Goal: Feedback & Contribution: Contribute content

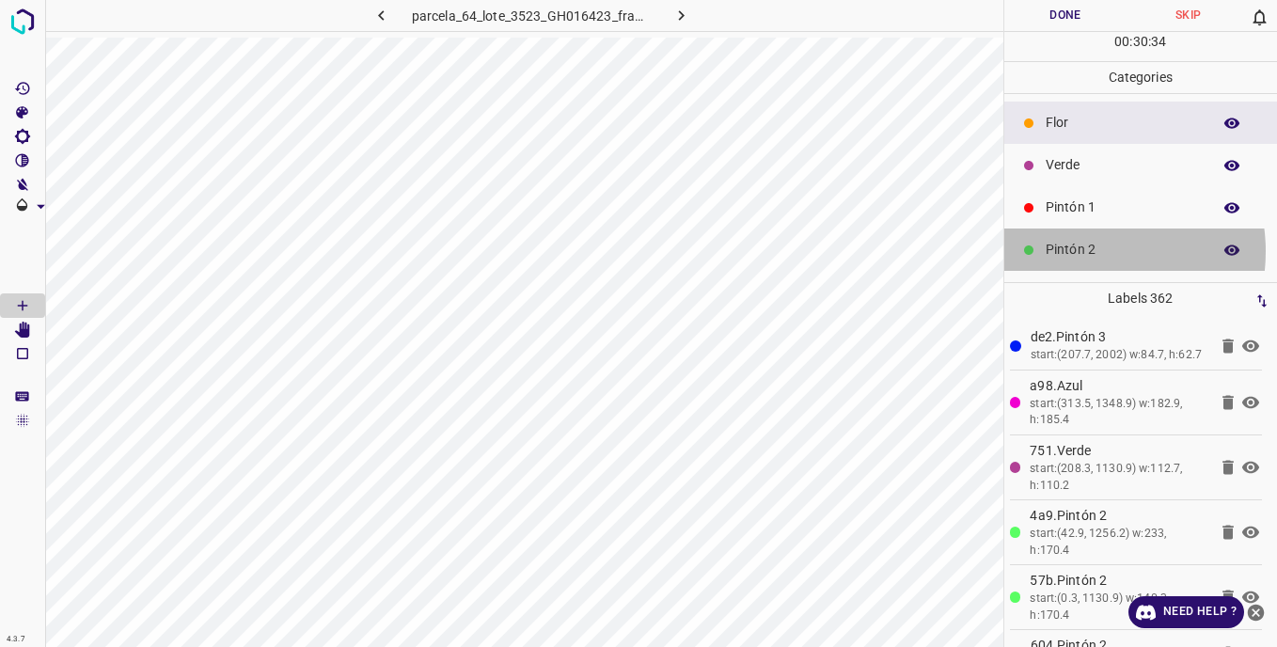
click at [1080, 251] on p "Pintón 2" at bounding box center [1124, 250] width 156 height 20
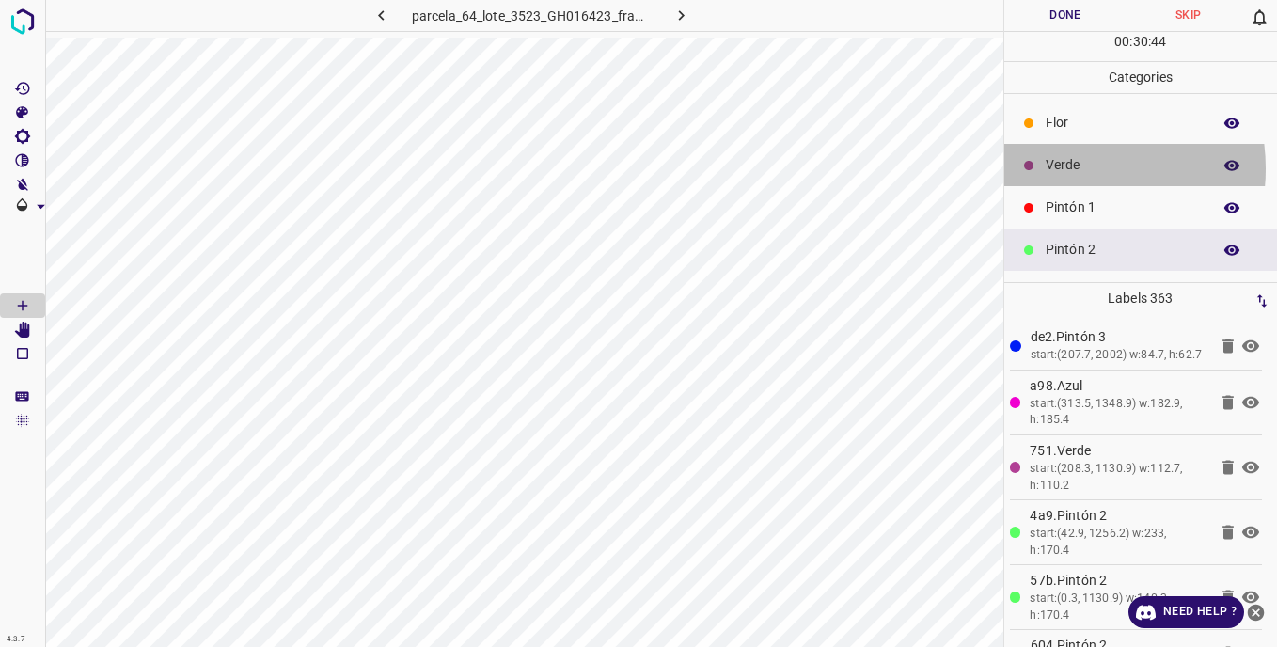
click at [1060, 168] on p "Verde" at bounding box center [1124, 165] width 156 height 20
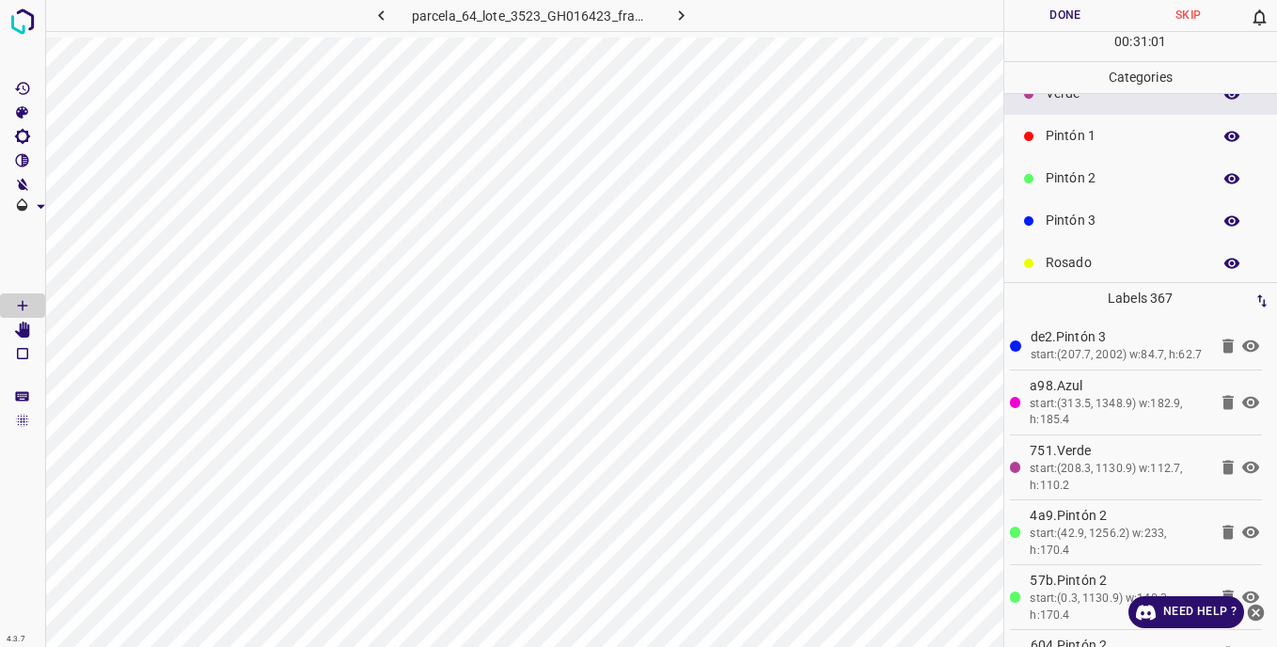
scroll to position [166, 0]
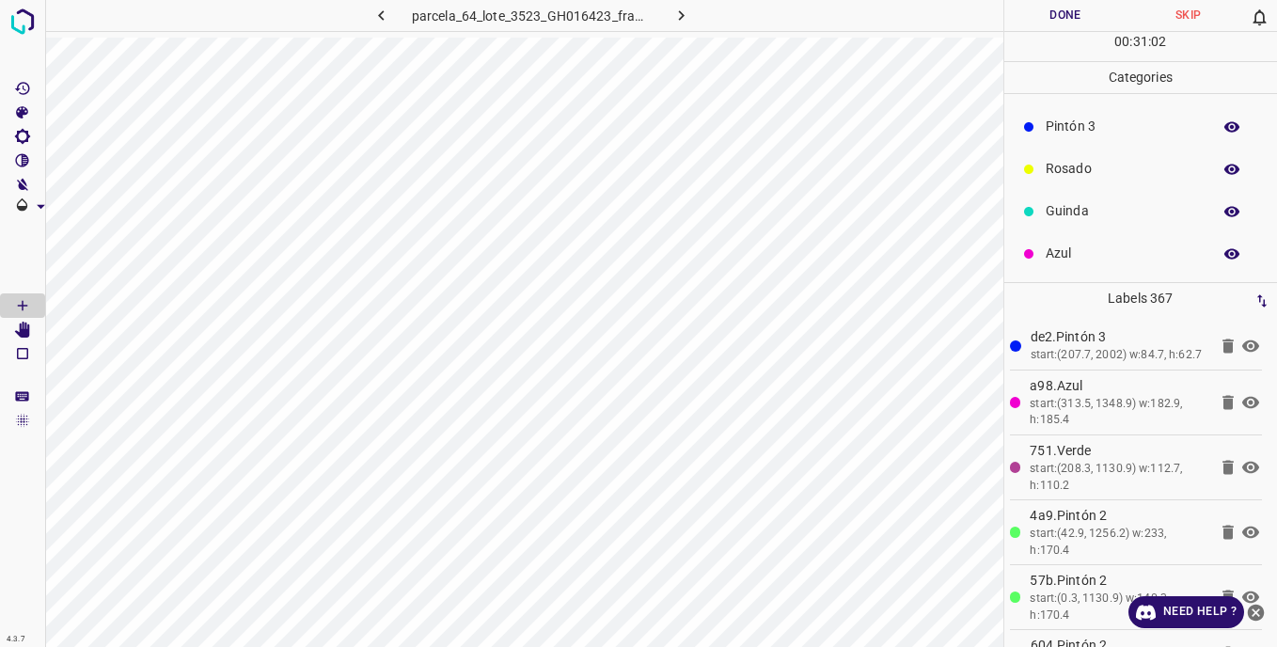
click at [1052, 133] on p "Pintón 3" at bounding box center [1124, 127] width 156 height 20
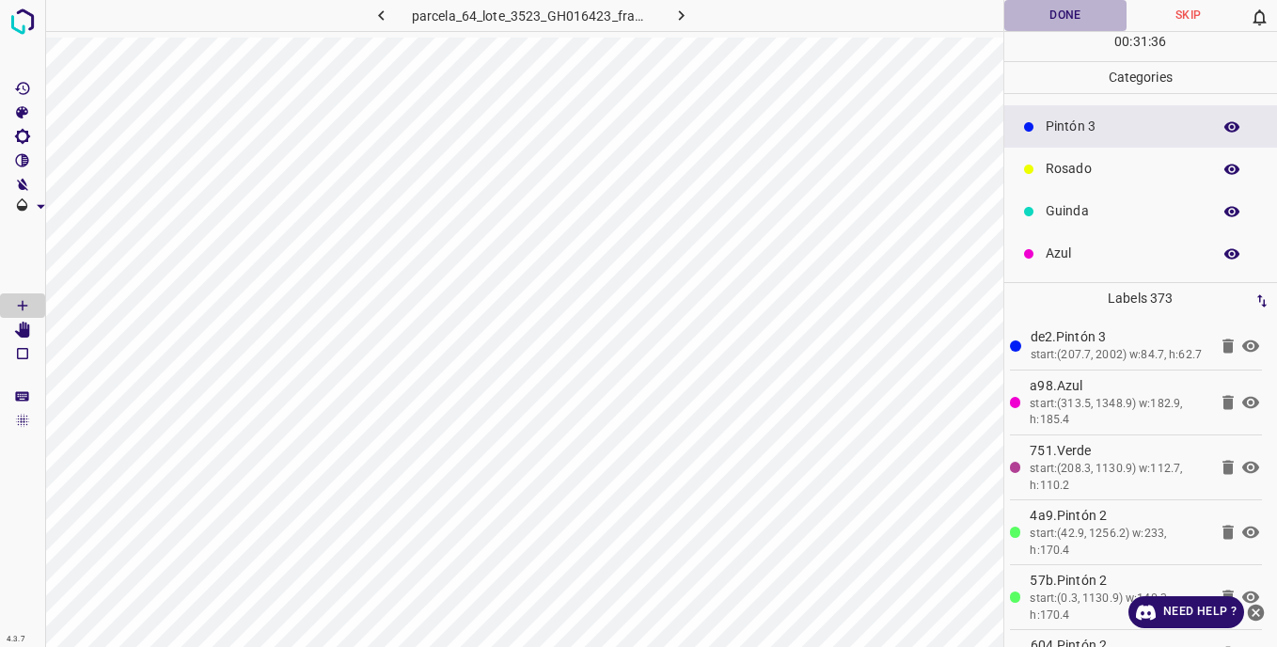
click at [1049, 21] on button "Done" at bounding box center [1065, 15] width 123 height 31
click at [1038, 17] on button "Done" at bounding box center [1065, 15] width 123 height 31
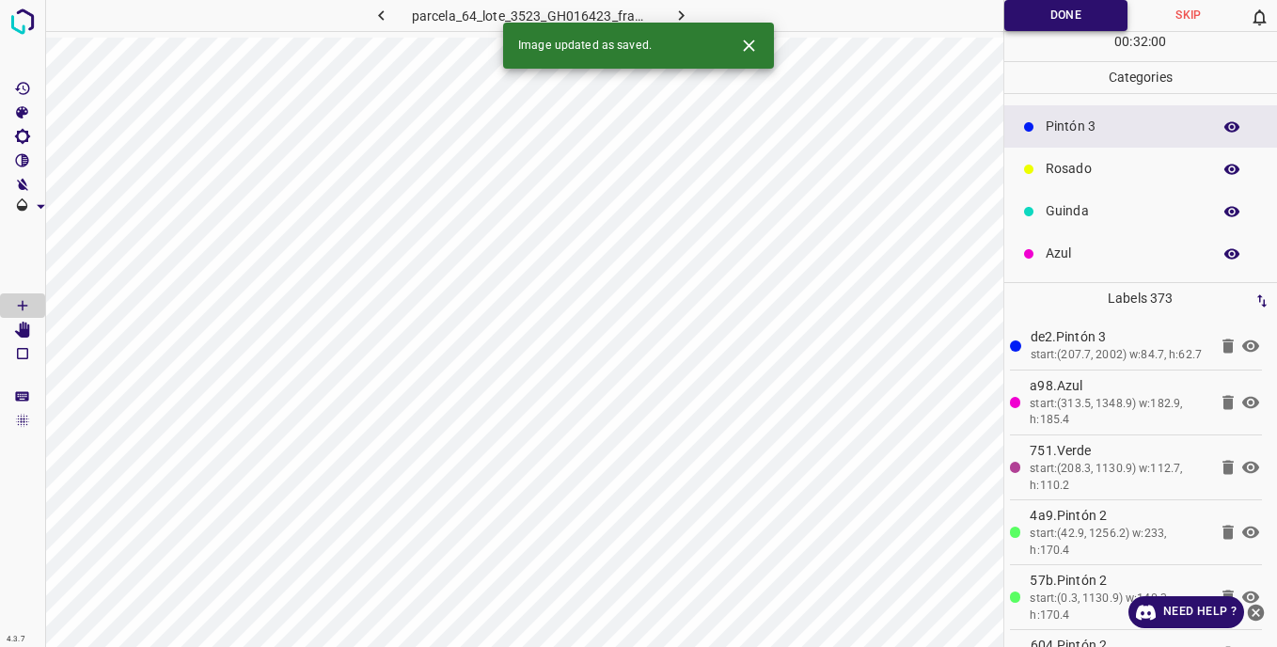
click at [1057, 7] on button "Done" at bounding box center [1066, 15] width 124 height 31
click at [1057, 13] on button "Done" at bounding box center [1066, 15] width 124 height 31
click at [686, 11] on icon "button" at bounding box center [682, 16] width 20 height 20
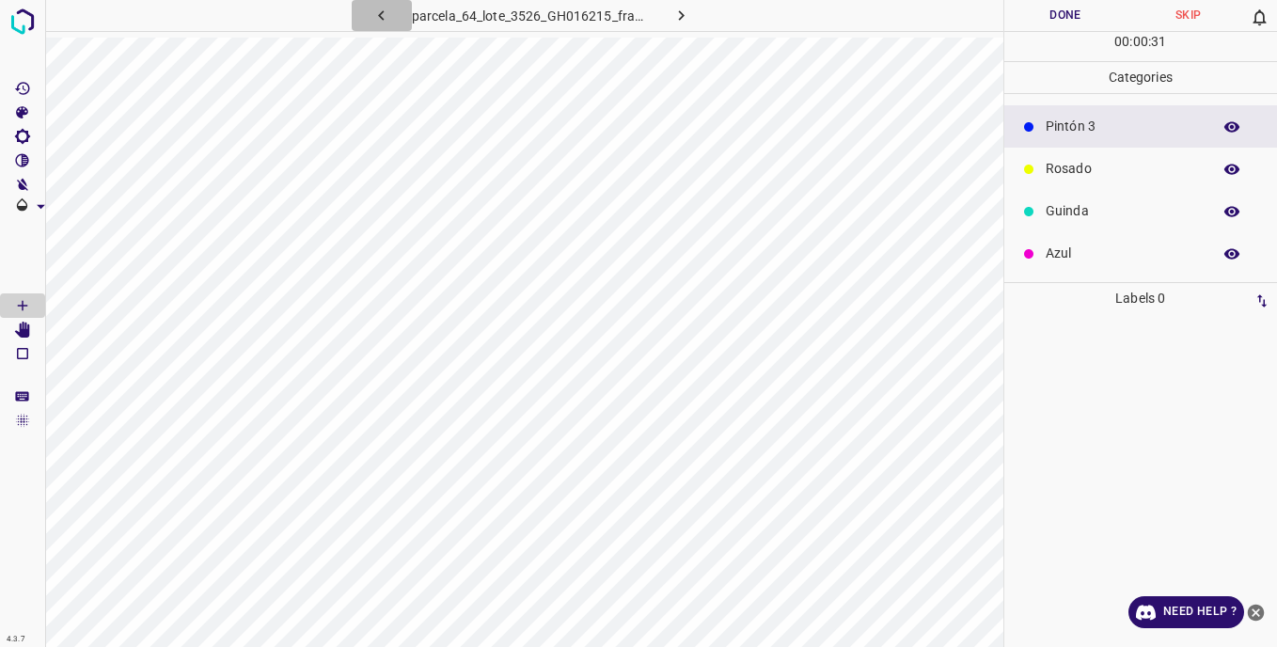
click at [385, 12] on icon "button" at bounding box center [382, 16] width 20 height 20
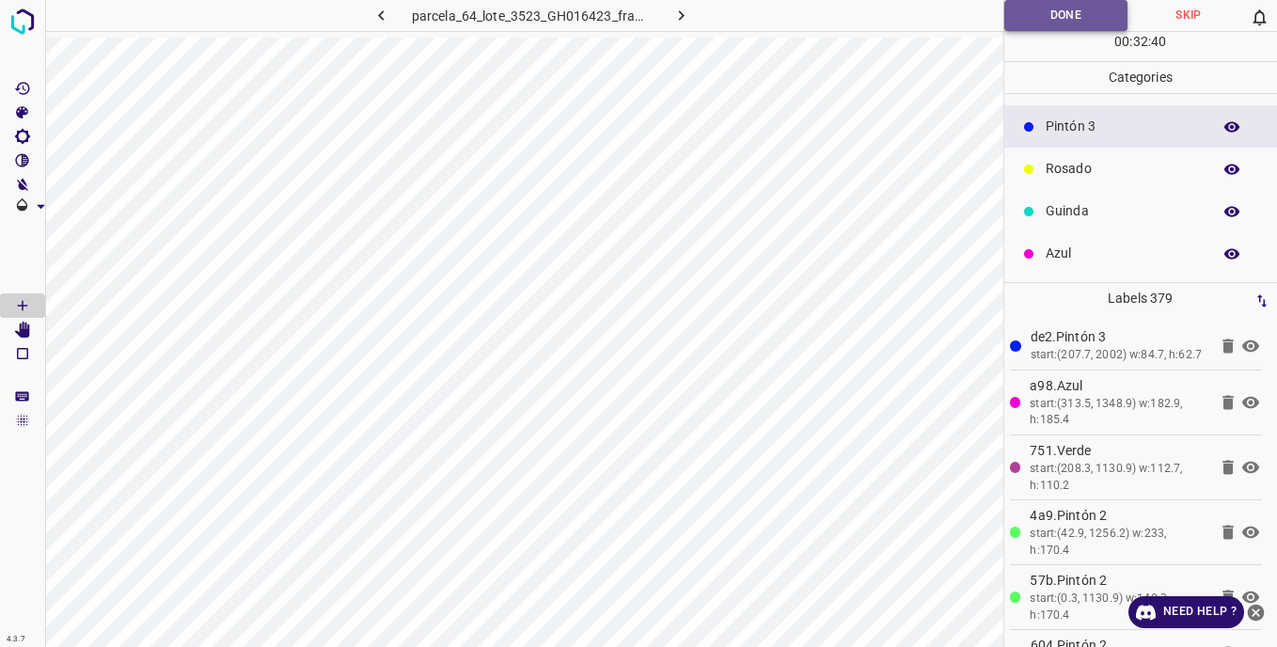
click at [1054, 21] on button "Done" at bounding box center [1066, 15] width 124 height 31
click at [384, 11] on icon "button" at bounding box center [381, 15] width 6 height 10
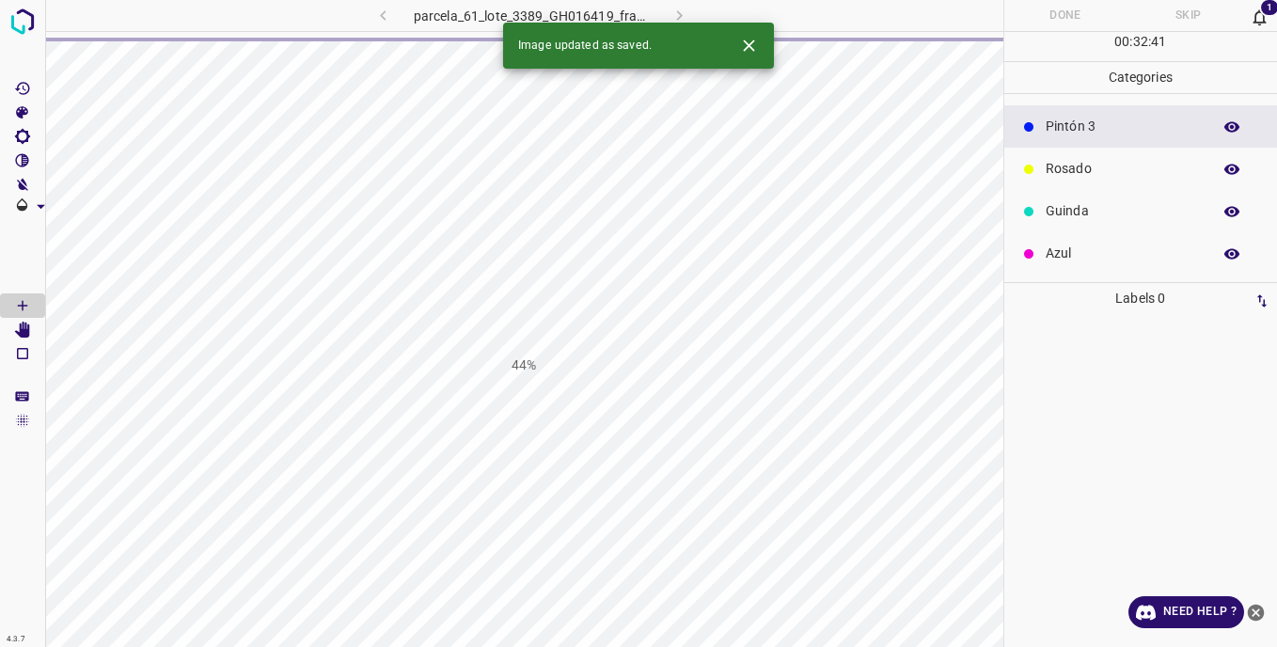
click at [1257, 20] on icon at bounding box center [1260, 17] width 13 height 16
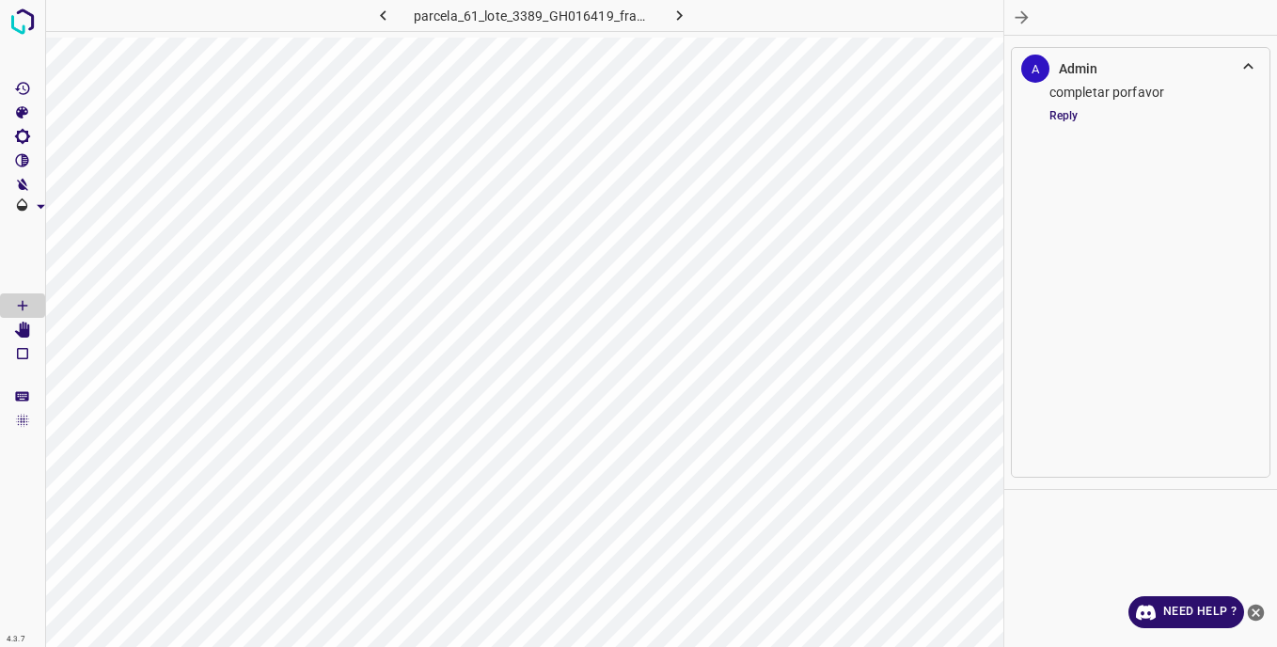
click at [1252, 62] on icon at bounding box center [1249, 66] width 20 height 20
click at [1246, 65] on icon at bounding box center [1248, 66] width 10 height 6
click at [1246, 65] on icon at bounding box center [1249, 66] width 20 height 20
click at [1014, 20] on icon "button" at bounding box center [1022, 18] width 20 height 20
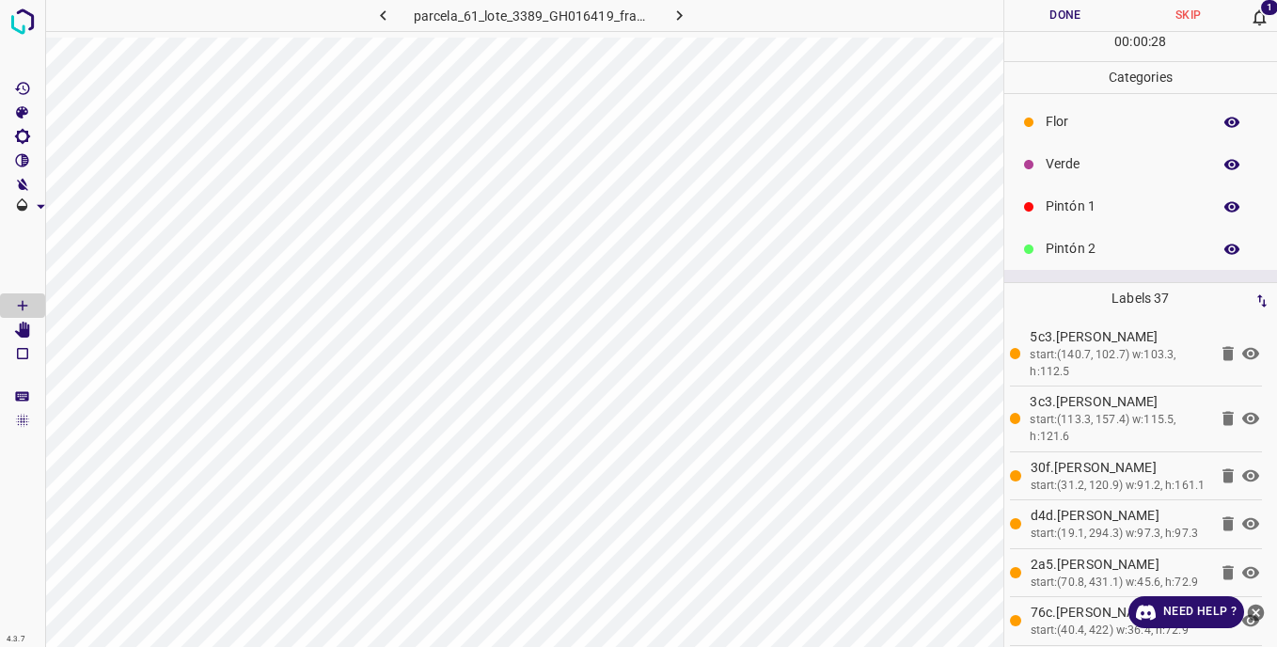
scroll to position [0, 0]
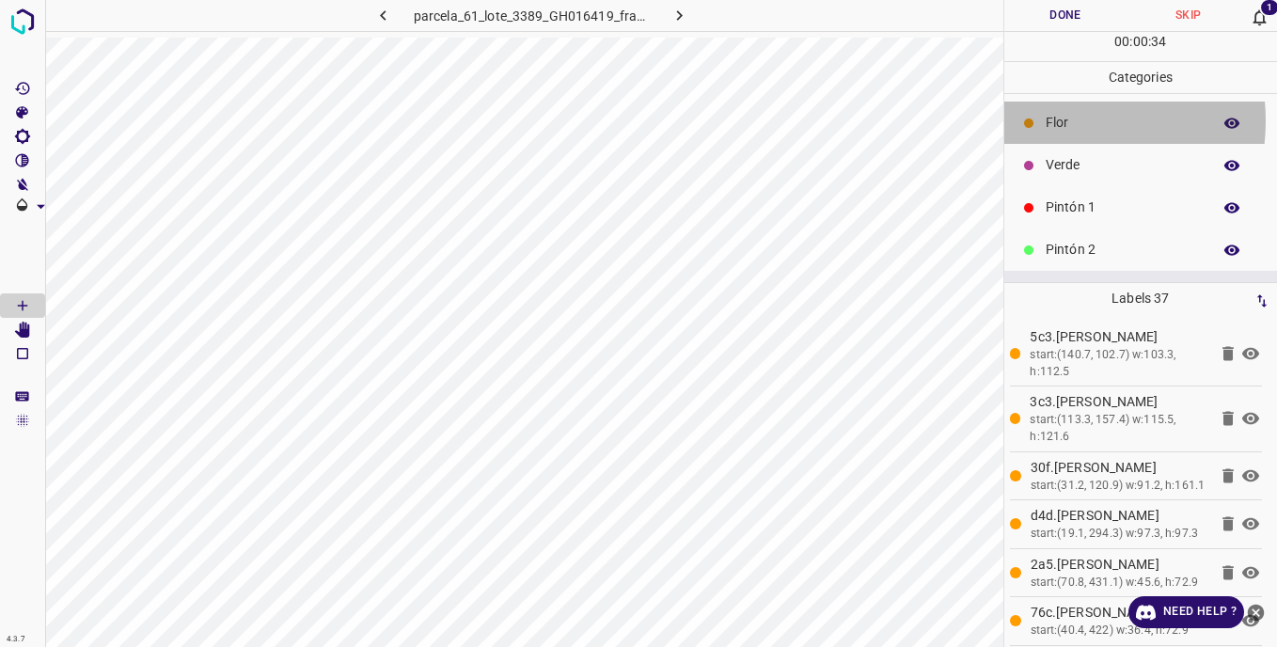
click at [1053, 120] on p "Flor" at bounding box center [1124, 123] width 156 height 20
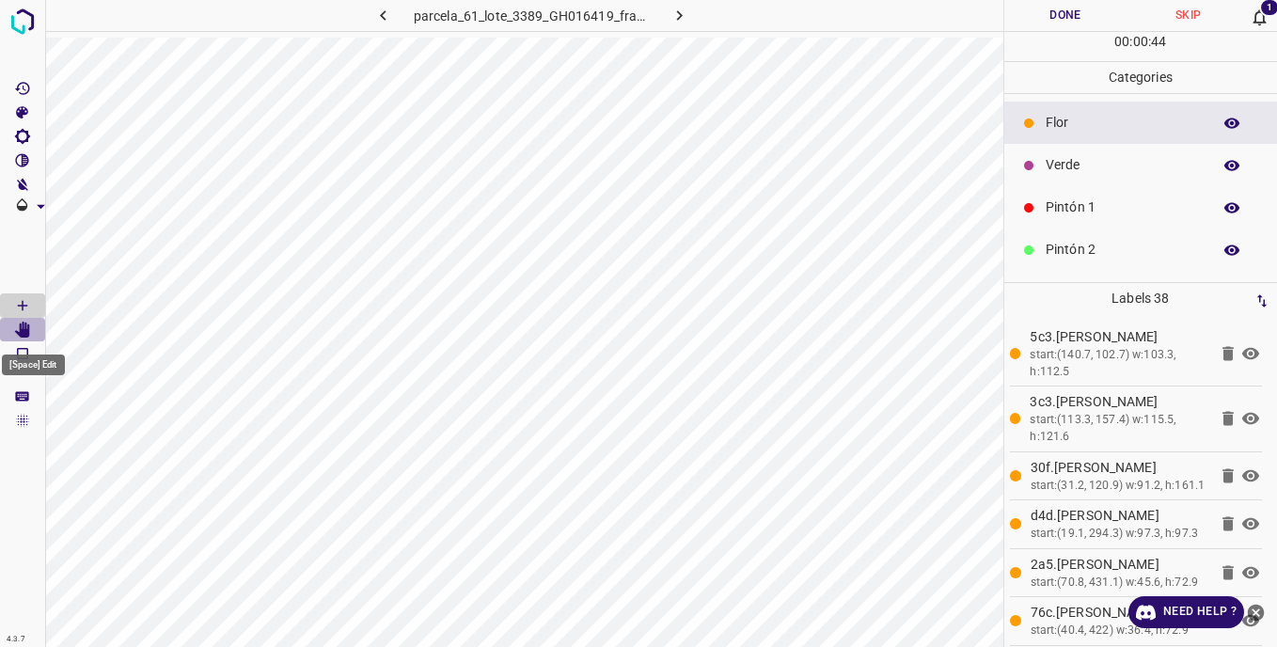
click at [27, 326] on icon "[Space] Edit" at bounding box center [22, 330] width 15 height 17
click at [1059, 163] on p "Verde" at bounding box center [1124, 165] width 156 height 20
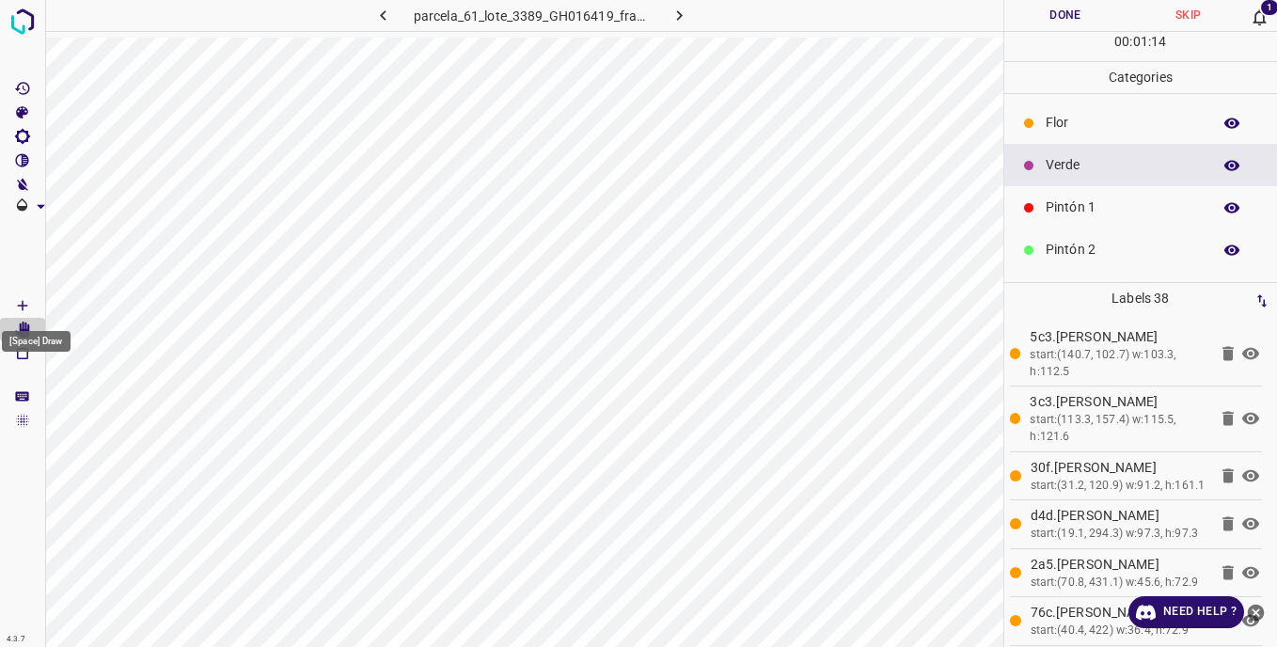
click at [20, 302] on icon "[Space] Draw" at bounding box center [22, 305] width 17 height 17
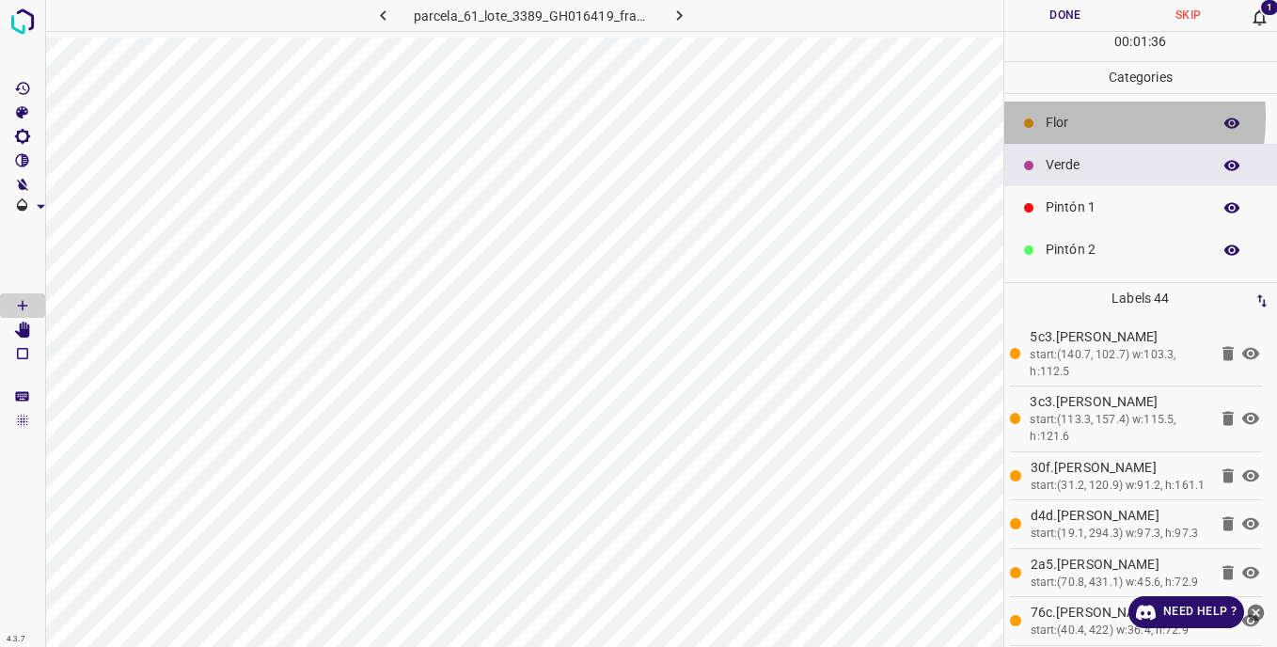
click at [1046, 117] on p "Flor" at bounding box center [1124, 123] width 156 height 20
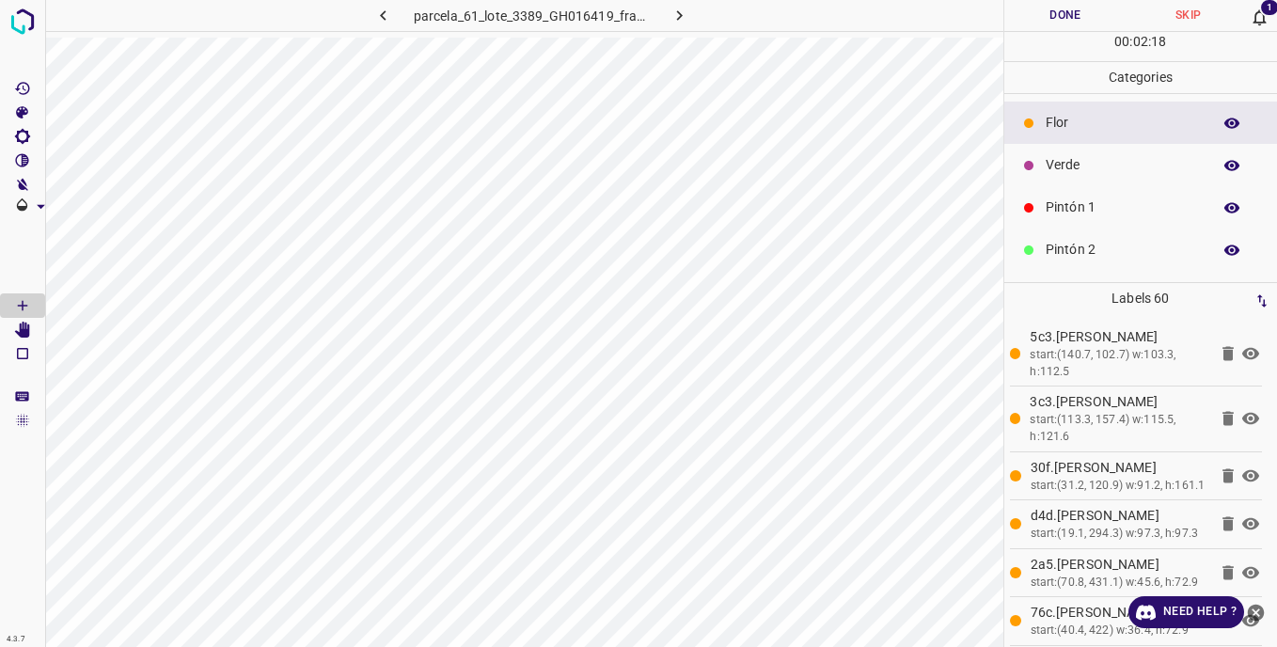
click at [1085, 156] on p "Verde" at bounding box center [1124, 165] width 156 height 20
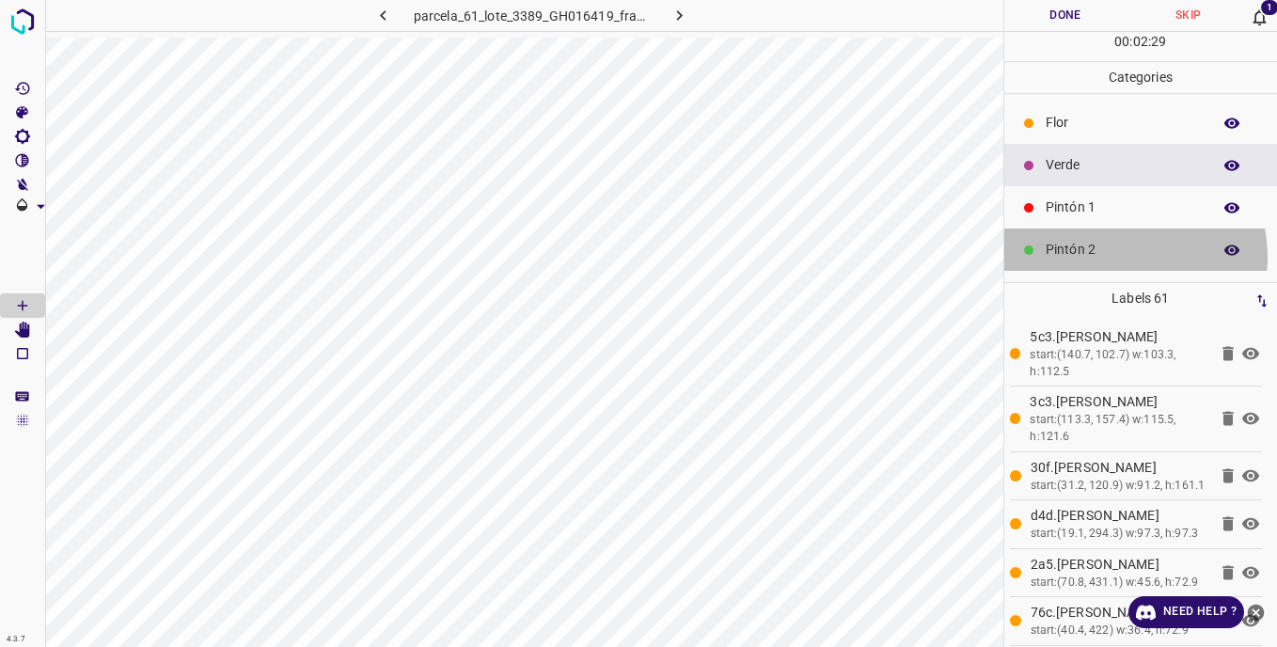
click at [1121, 257] on p "Pintón 2" at bounding box center [1124, 250] width 156 height 20
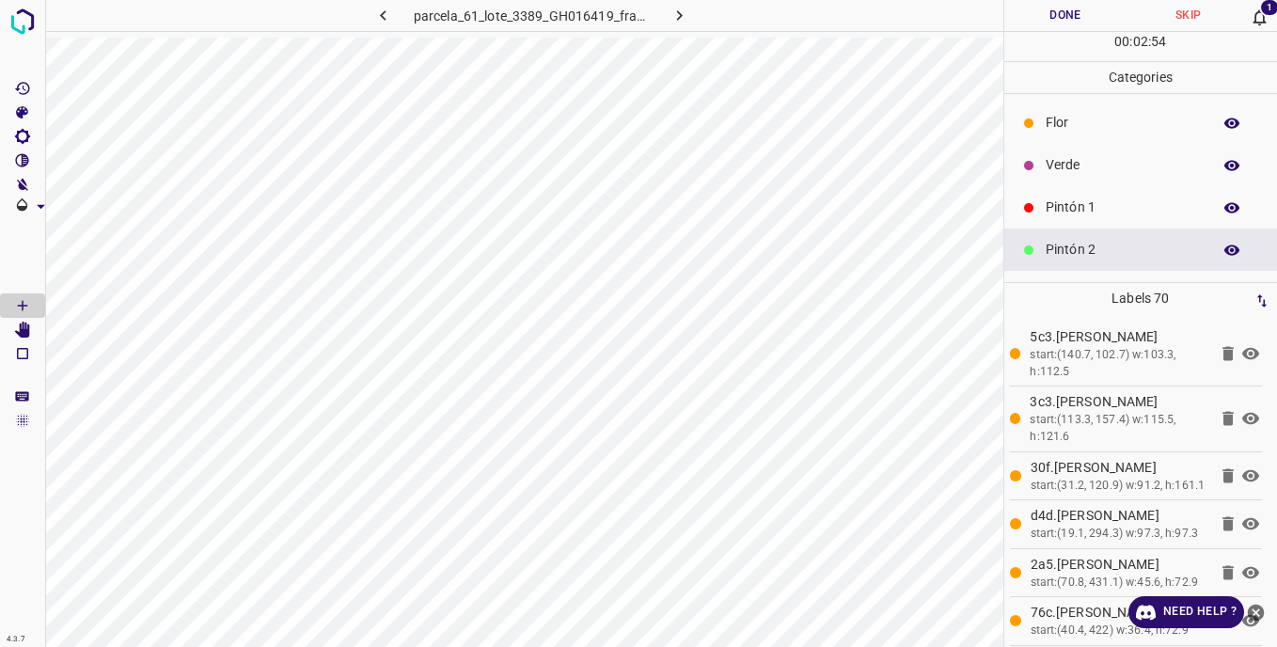
click at [1042, 159] on div "Verde" at bounding box center [1141, 165] width 274 height 42
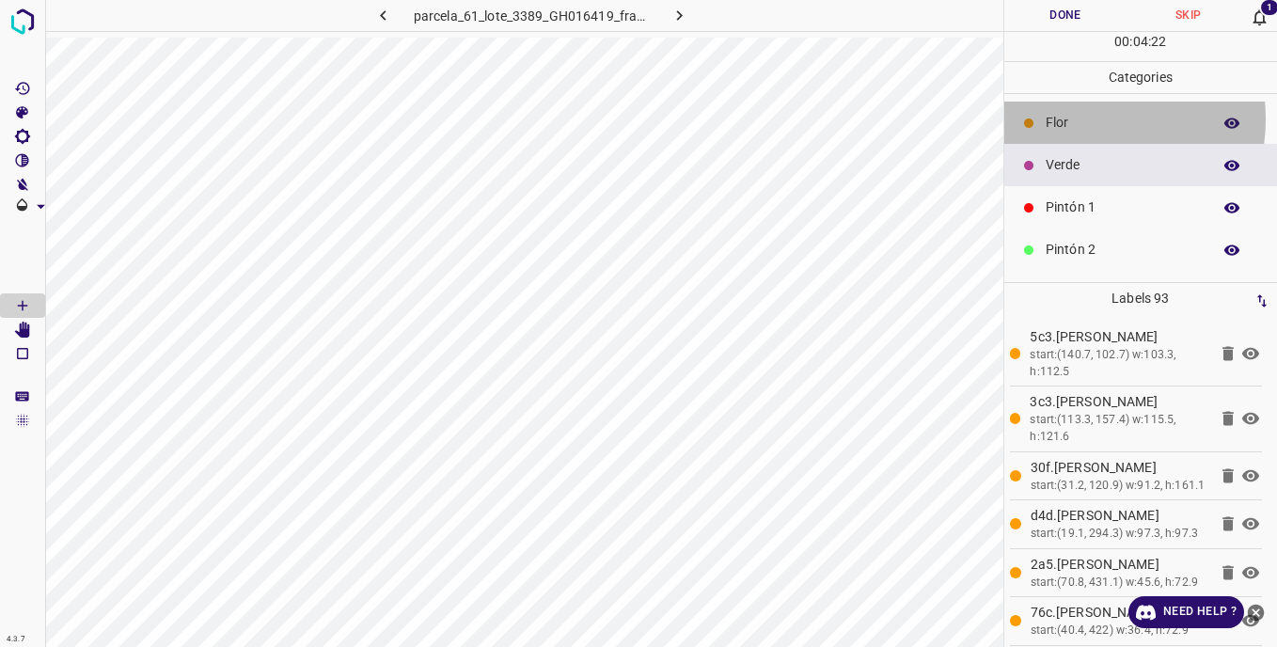
click at [1073, 119] on p "Flor" at bounding box center [1124, 123] width 156 height 20
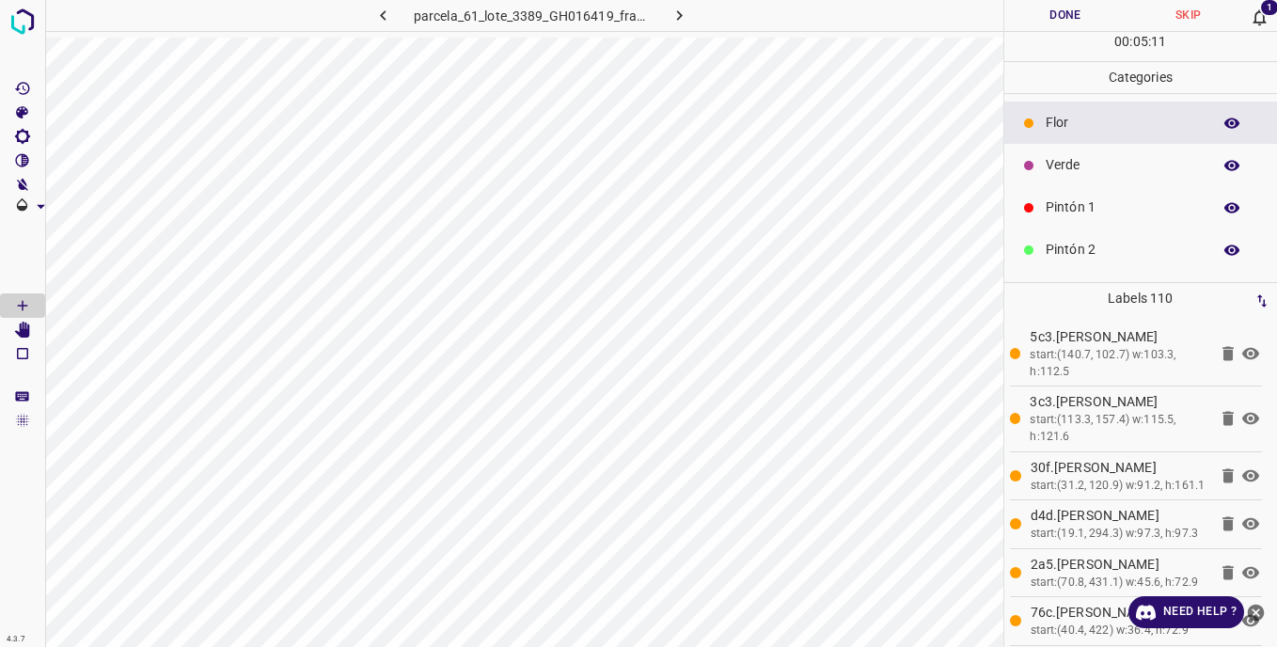
click at [1066, 157] on p "Verde" at bounding box center [1124, 165] width 156 height 20
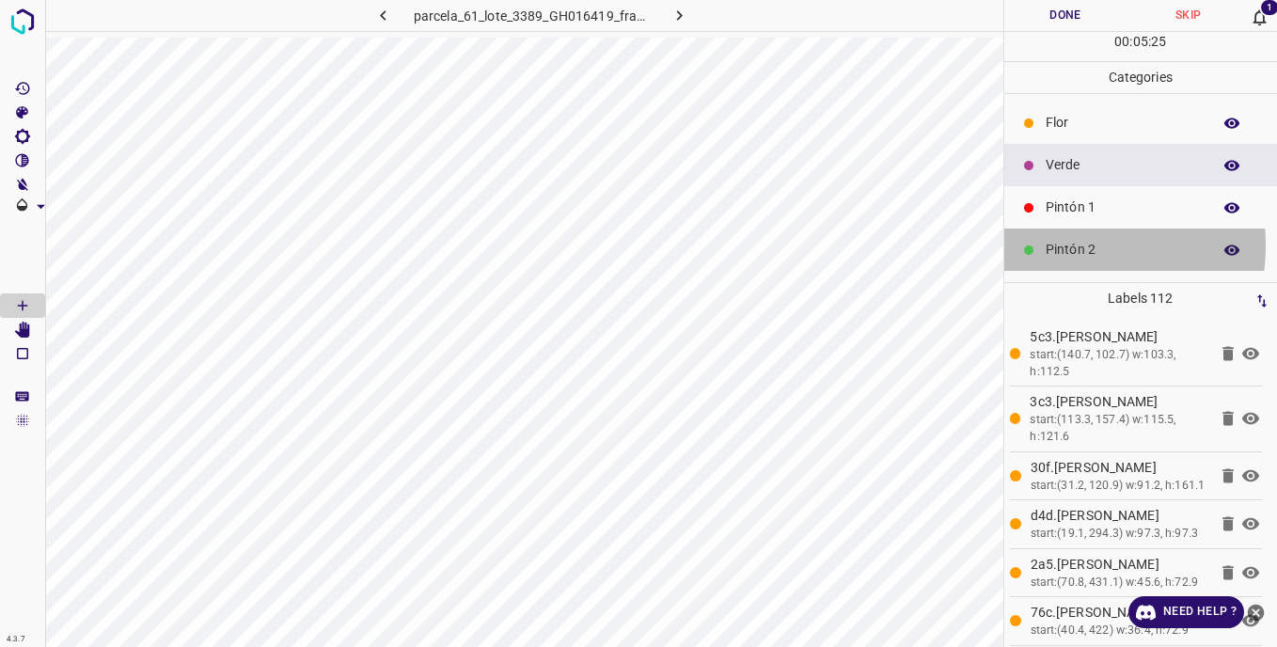
click at [1055, 245] on p "Pintón 2" at bounding box center [1124, 250] width 156 height 20
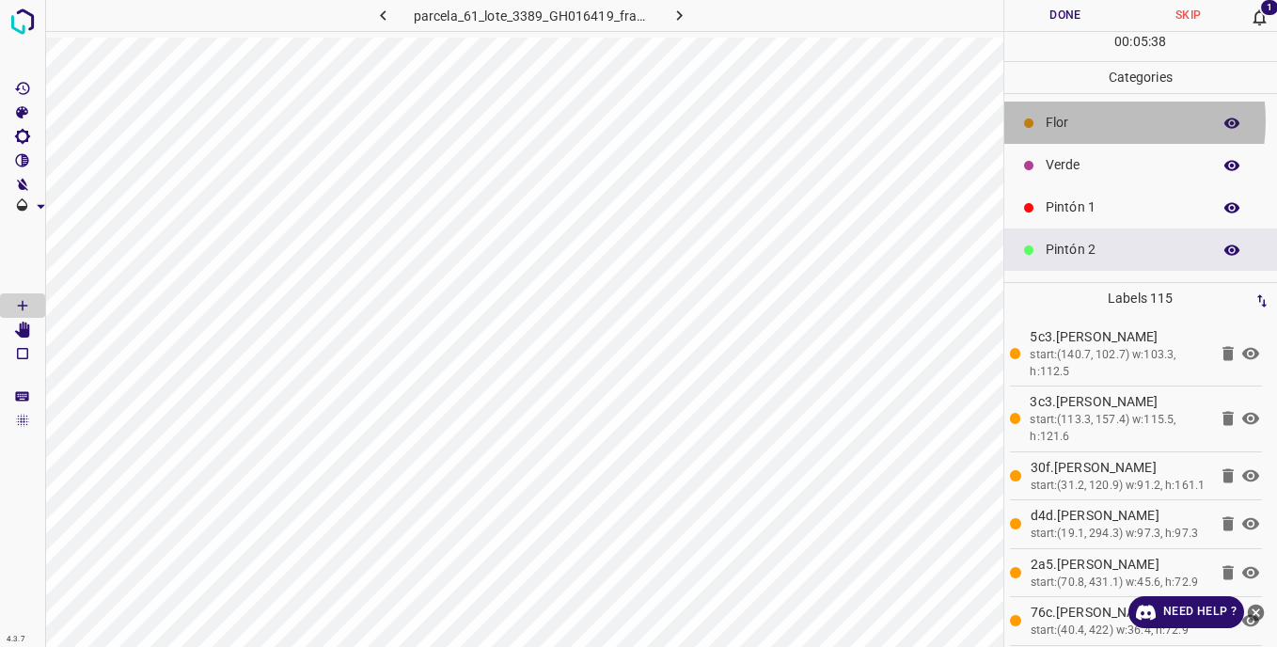
click at [1085, 120] on p "Flor" at bounding box center [1124, 123] width 156 height 20
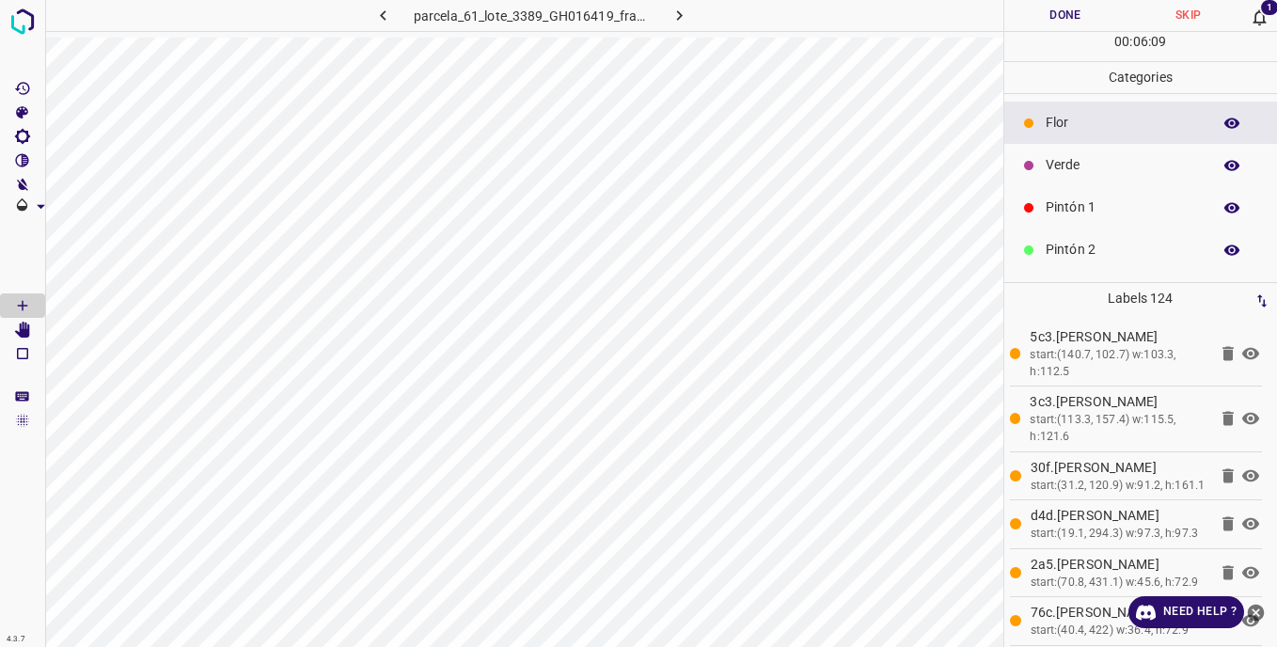
click at [1080, 163] on p "Verde" at bounding box center [1124, 165] width 156 height 20
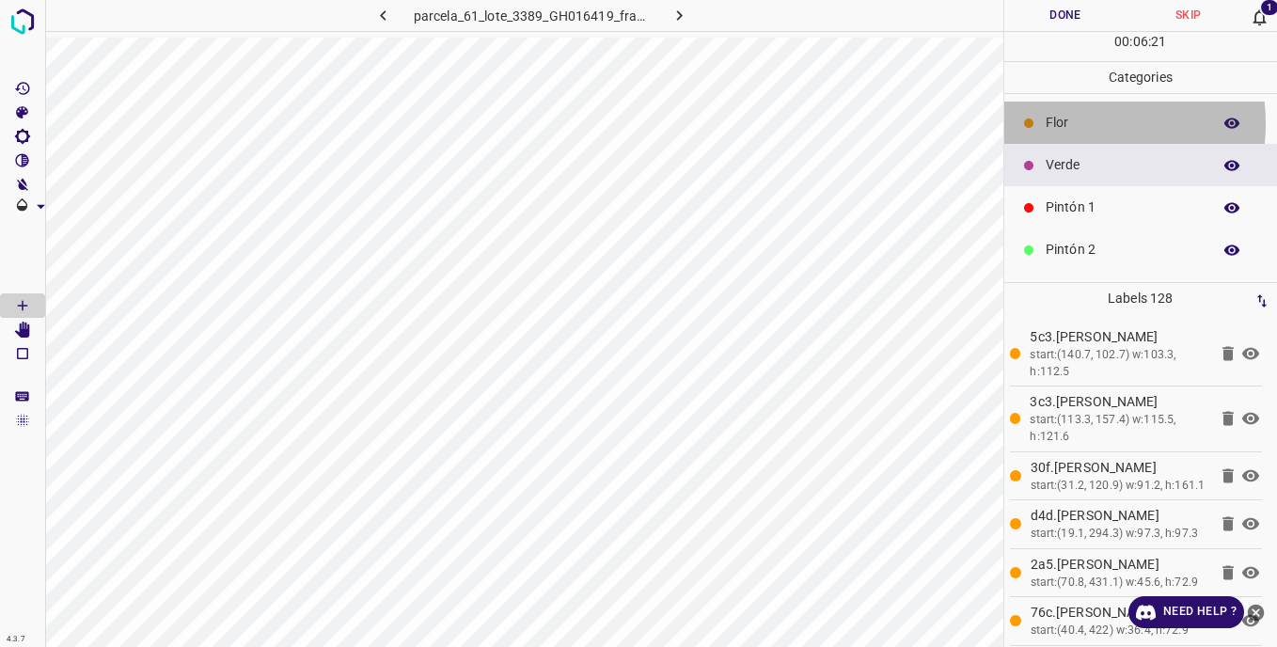
click at [1069, 123] on p "Flor" at bounding box center [1124, 123] width 156 height 20
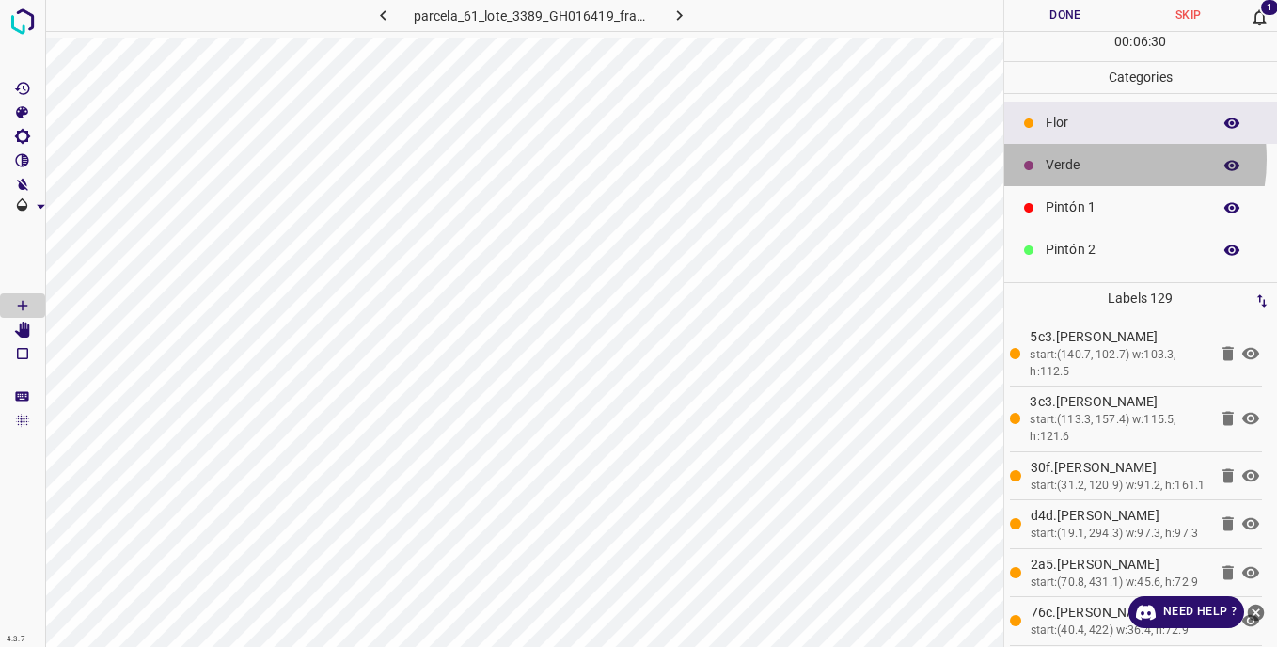
click at [1089, 159] on p "Verde" at bounding box center [1124, 165] width 156 height 20
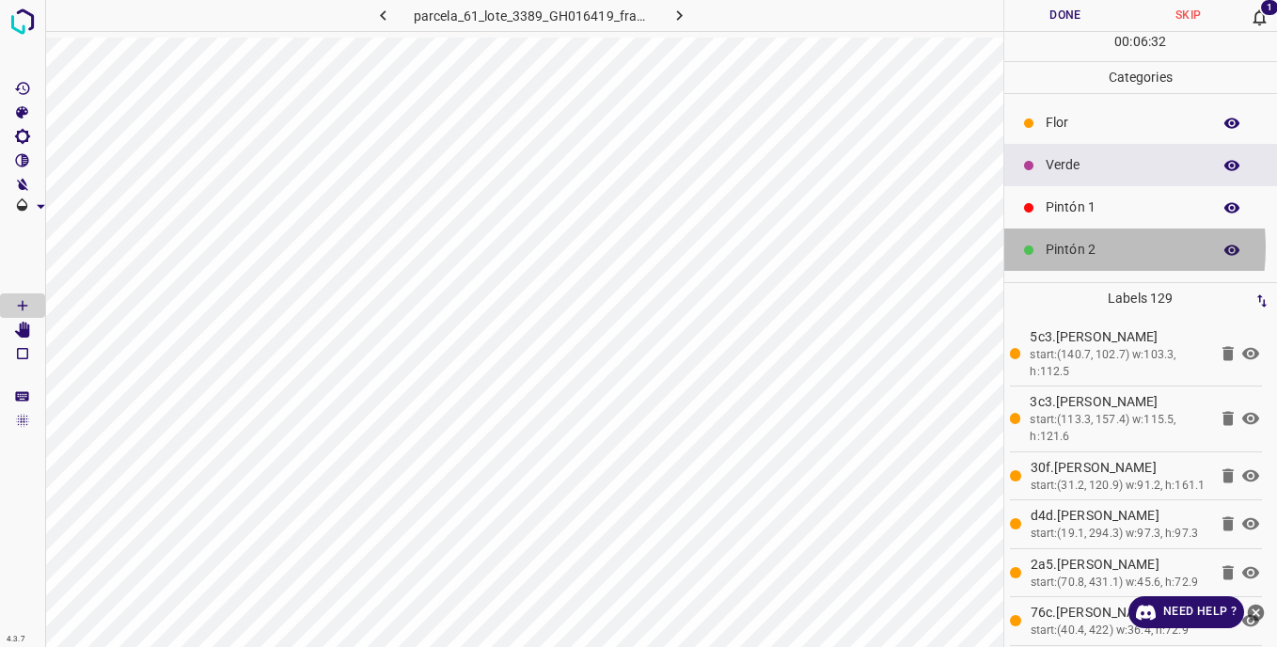
click at [1060, 247] on p "Pintón 2" at bounding box center [1124, 250] width 156 height 20
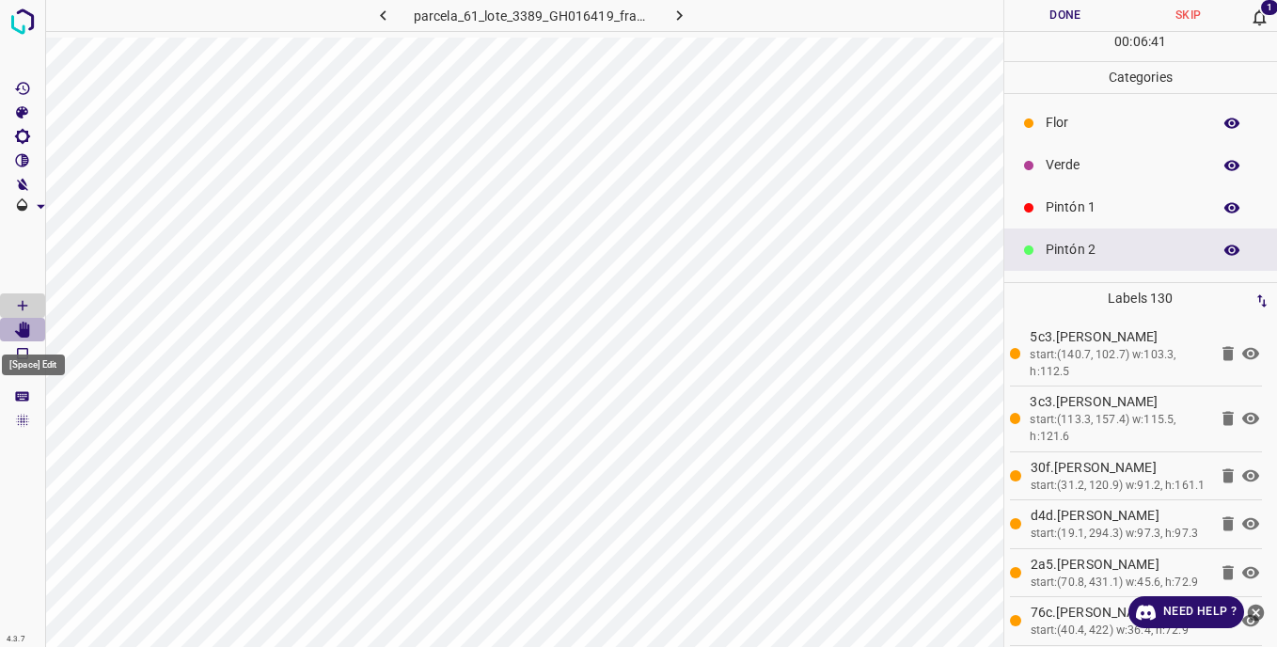
click at [27, 325] on icon "[Space] Edit" at bounding box center [22, 330] width 15 height 17
click at [1049, 166] on p "Verde" at bounding box center [1124, 165] width 156 height 20
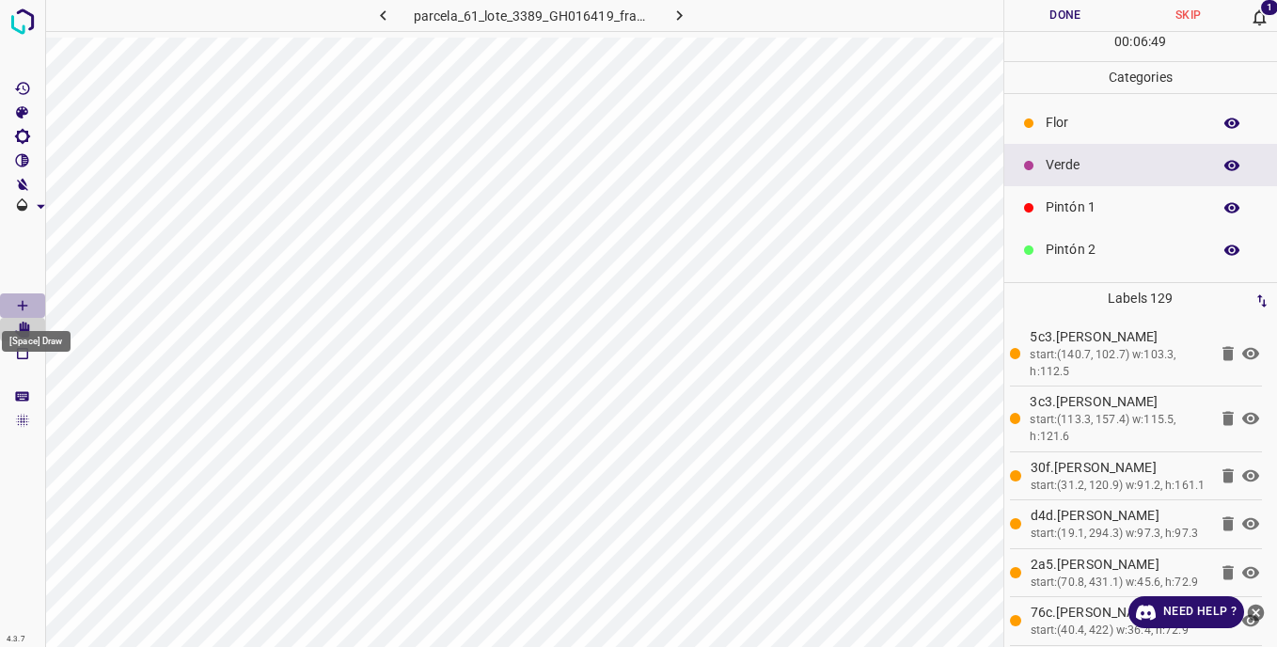
click at [17, 303] on icon "[Space] Draw" at bounding box center [22, 305] width 17 height 17
click at [1067, 206] on p "Pintón 1" at bounding box center [1124, 208] width 156 height 20
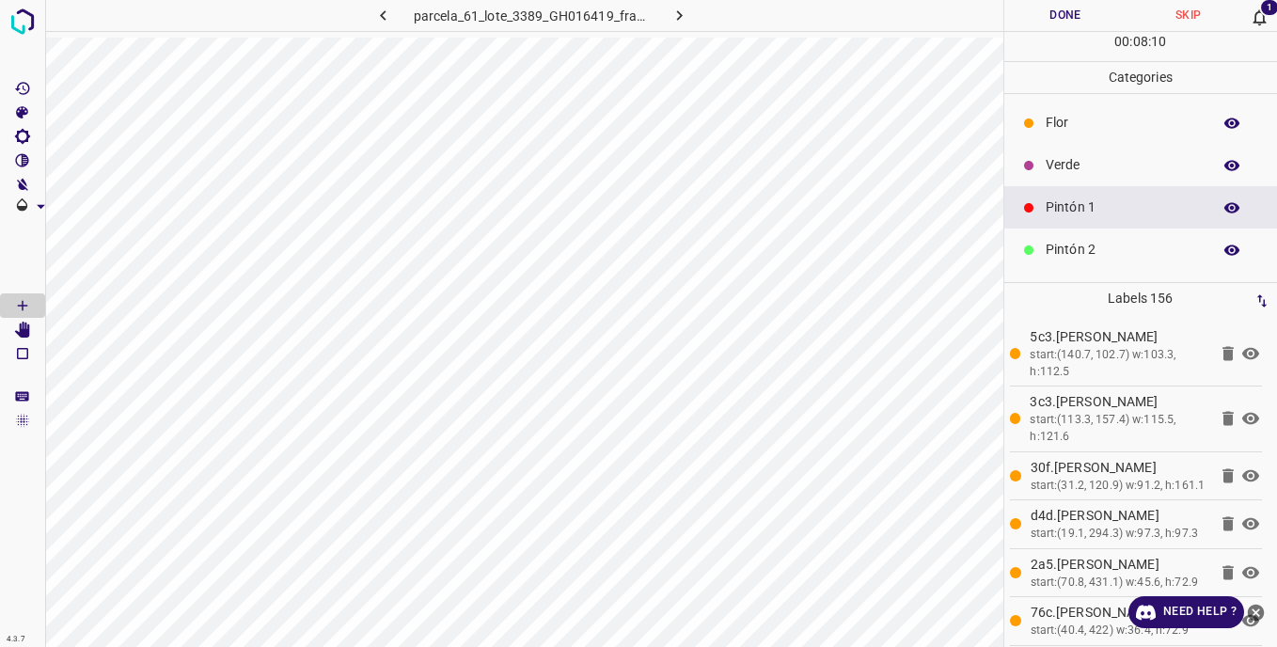
click at [1083, 164] on p "Verde" at bounding box center [1124, 165] width 156 height 20
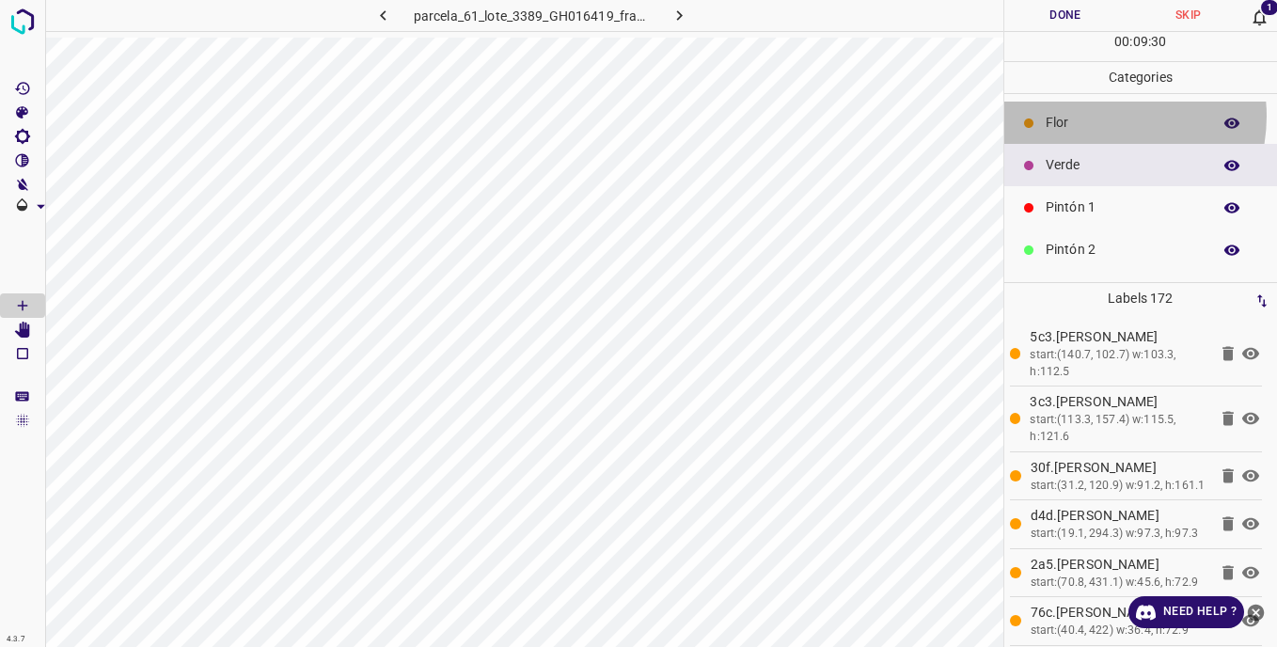
drag, startPoint x: 1098, startPoint y: 116, endPoint x: 1014, endPoint y: 160, distance: 94.7
click at [1097, 116] on p "Flor" at bounding box center [1124, 123] width 156 height 20
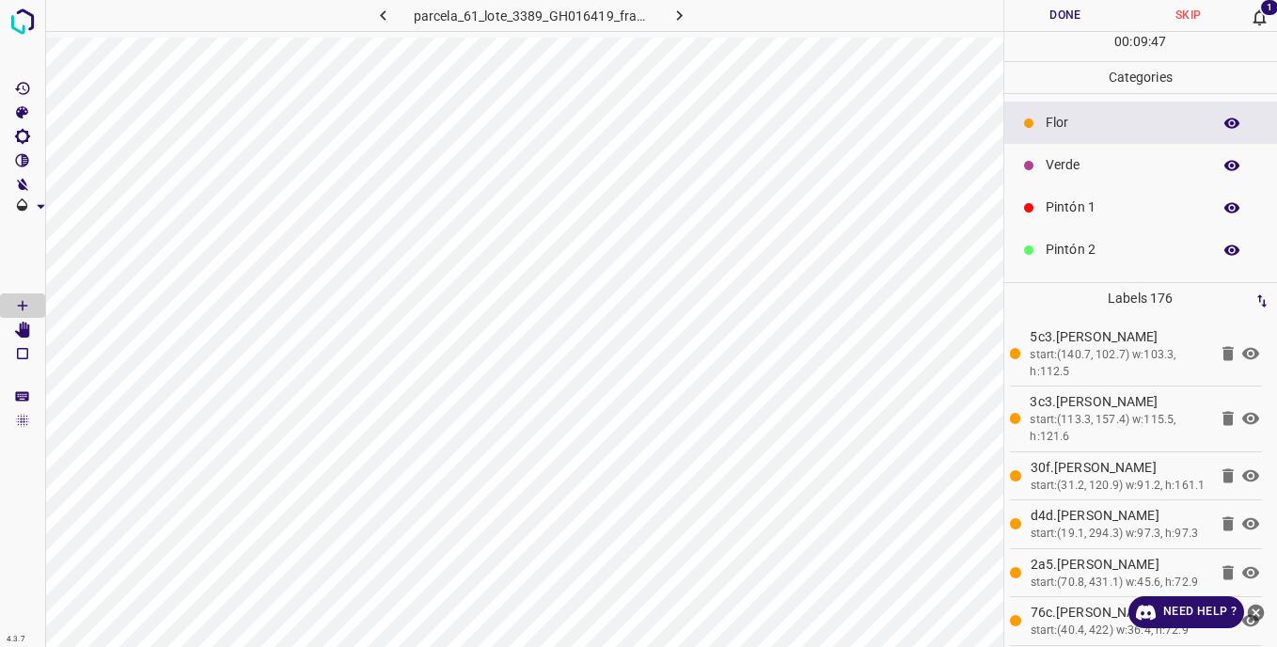
click at [1034, 157] on div at bounding box center [1029, 165] width 19 height 19
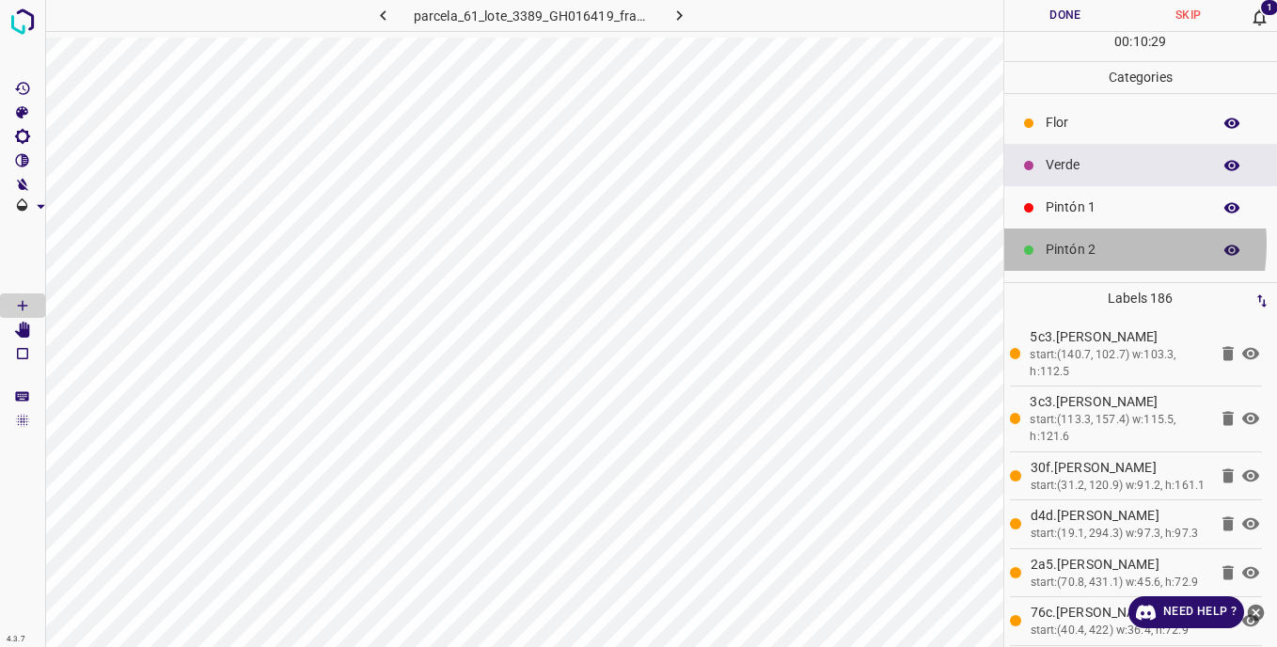
click at [1067, 244] on p "Pintón 2" at bounding box center [1124, 250] width 156 height 20
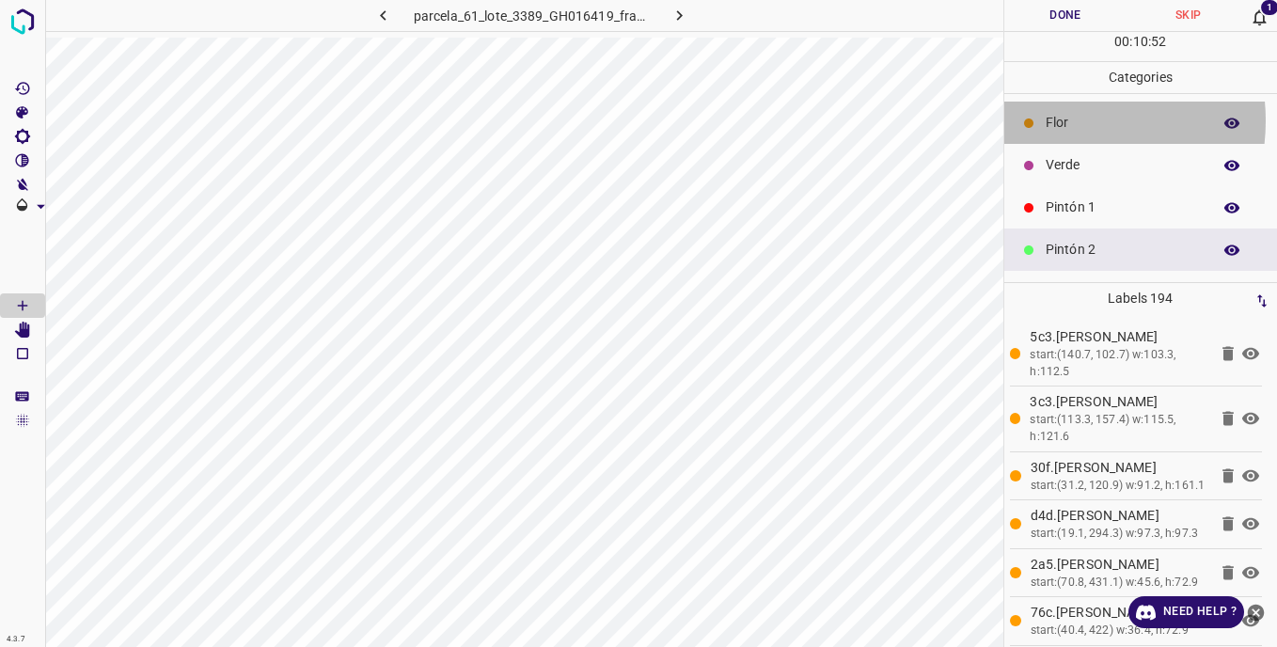
click at [1055, 120] on p "Flor" at bounding box center [1124, 123] width 156 height 20
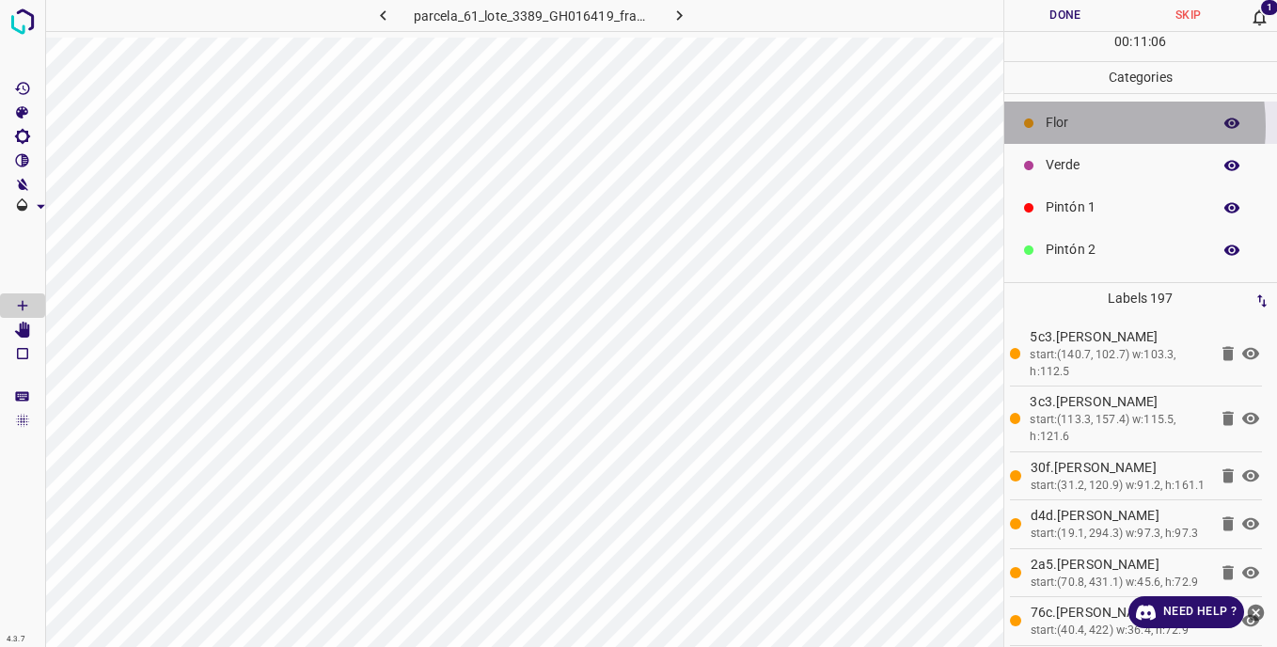
click at [1060, 126] on p "Flor" at bounding box center [1124, 123] width 156 height 20
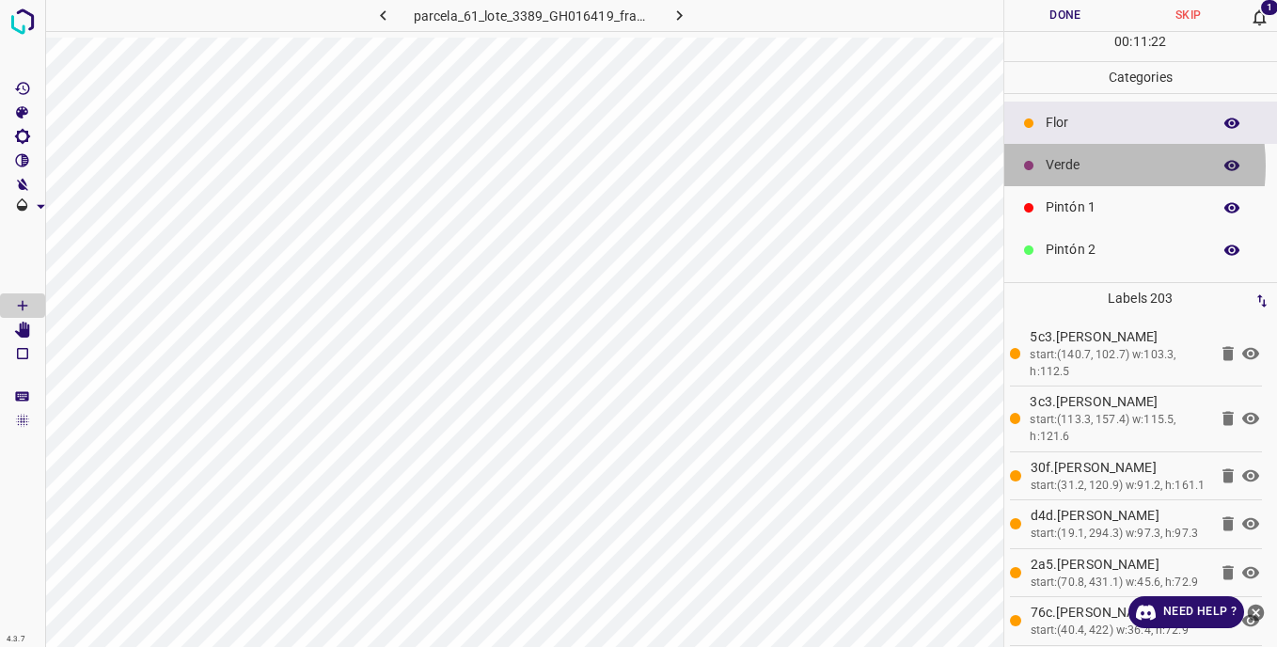
click at [1073, 166] on p "Verde" at bounding box center [1124, 165] width 156 height 20
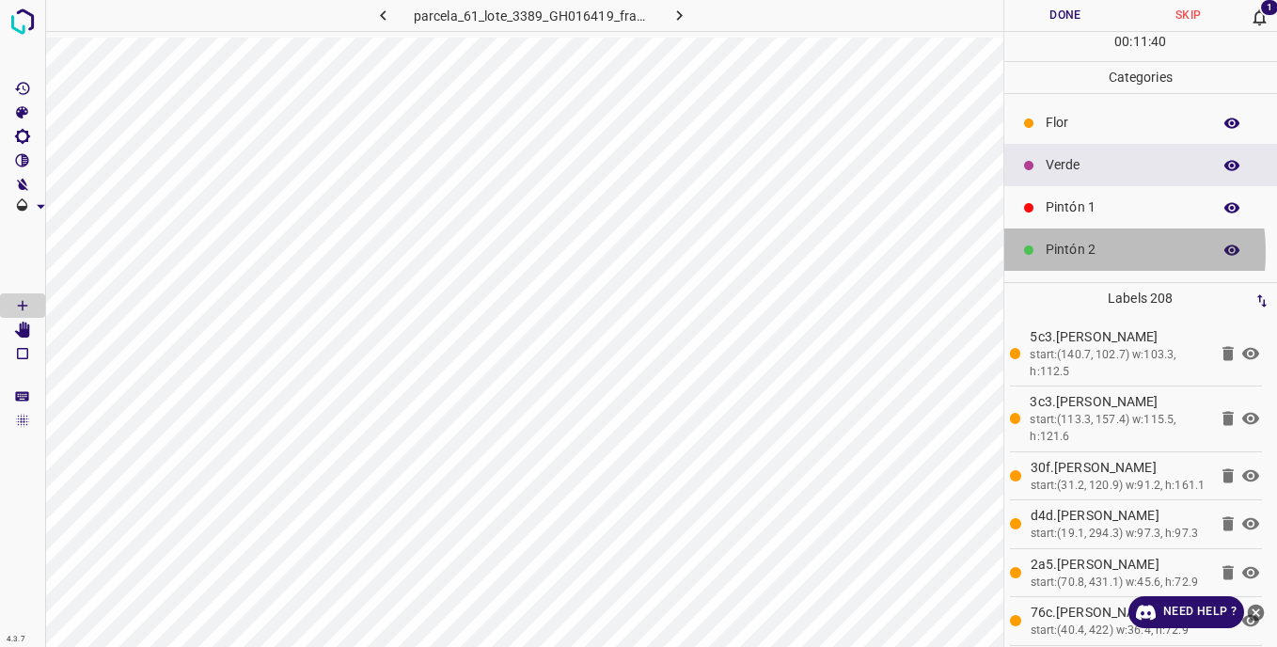
click at [1062, 252] on p "Pintón 2" at bounding box center [1124, 250] width 156 height 20
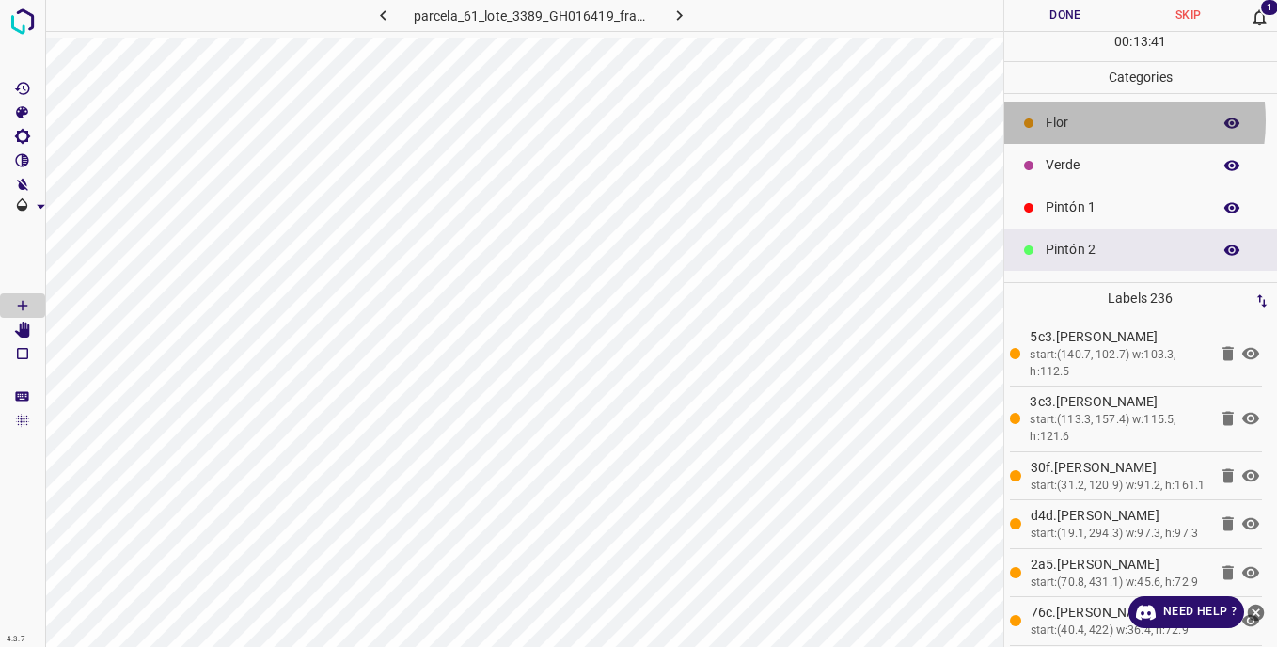
click at [1084, 120] on p "Flor" at bounding box center [1124, 123] width 156 height 20
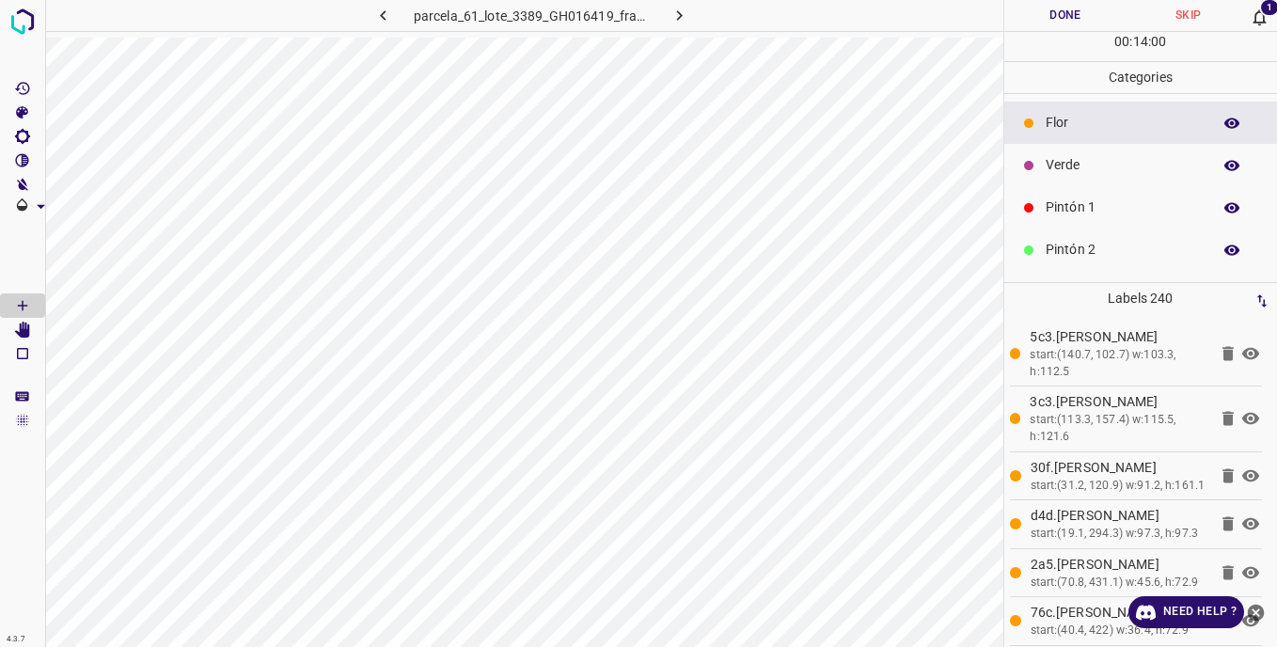
click at [1069, 254] on p "Pintón 2" at bounding box center [1124, 250] width 156 height 20
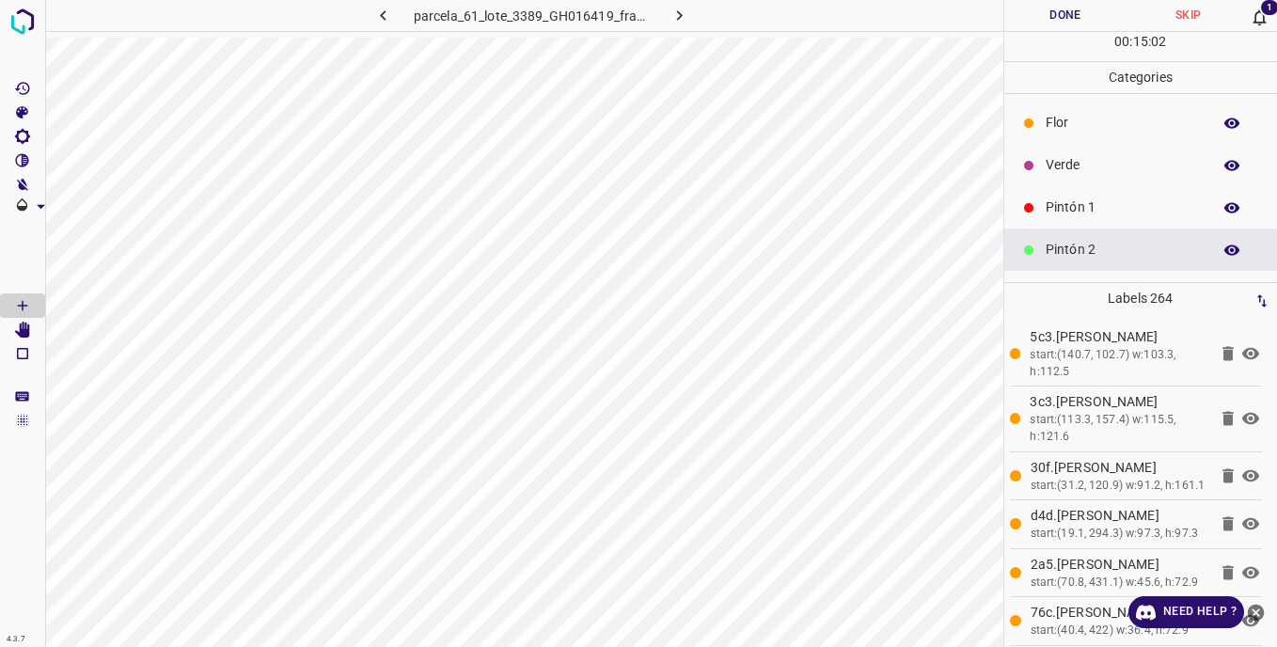
click at [1044, 119] on div "Flor" at bounding box center [1141, 123] width 274 height 42
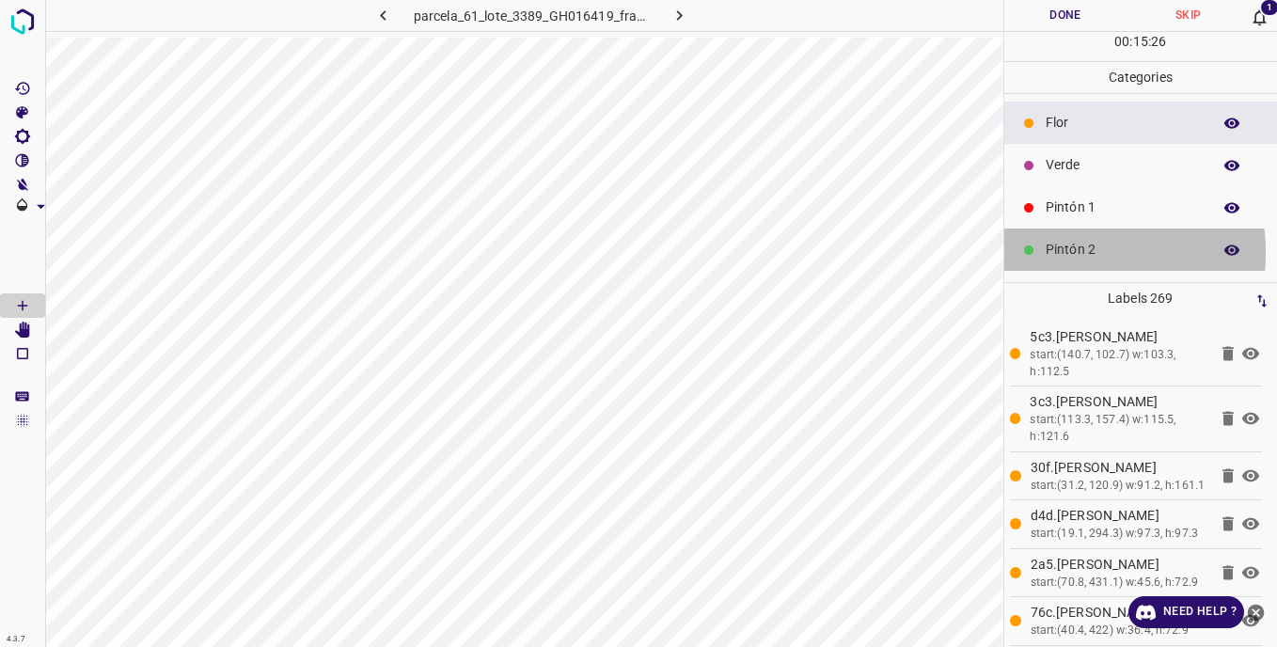
click at [1052, 252] on p "Pintón 2" at bounding box center [1124, 250] width 156 height 20
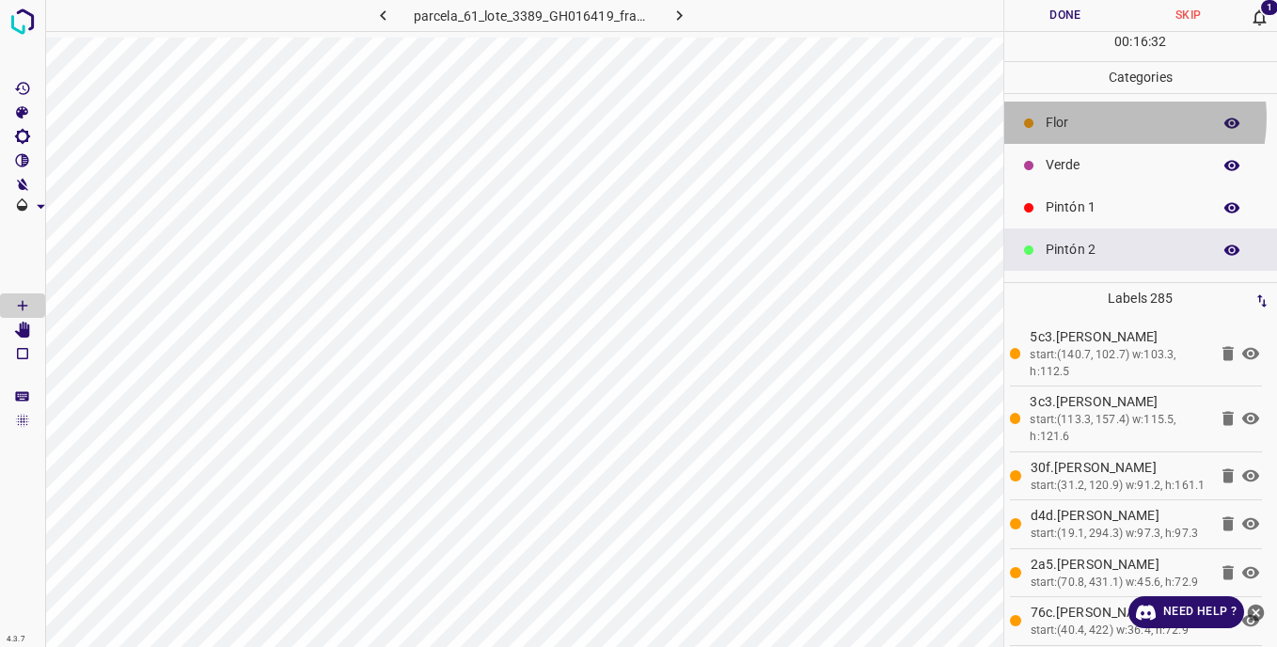
click at [1106, 118] on p "Flor" at bounding box center [1124, 123] width 156 height 20
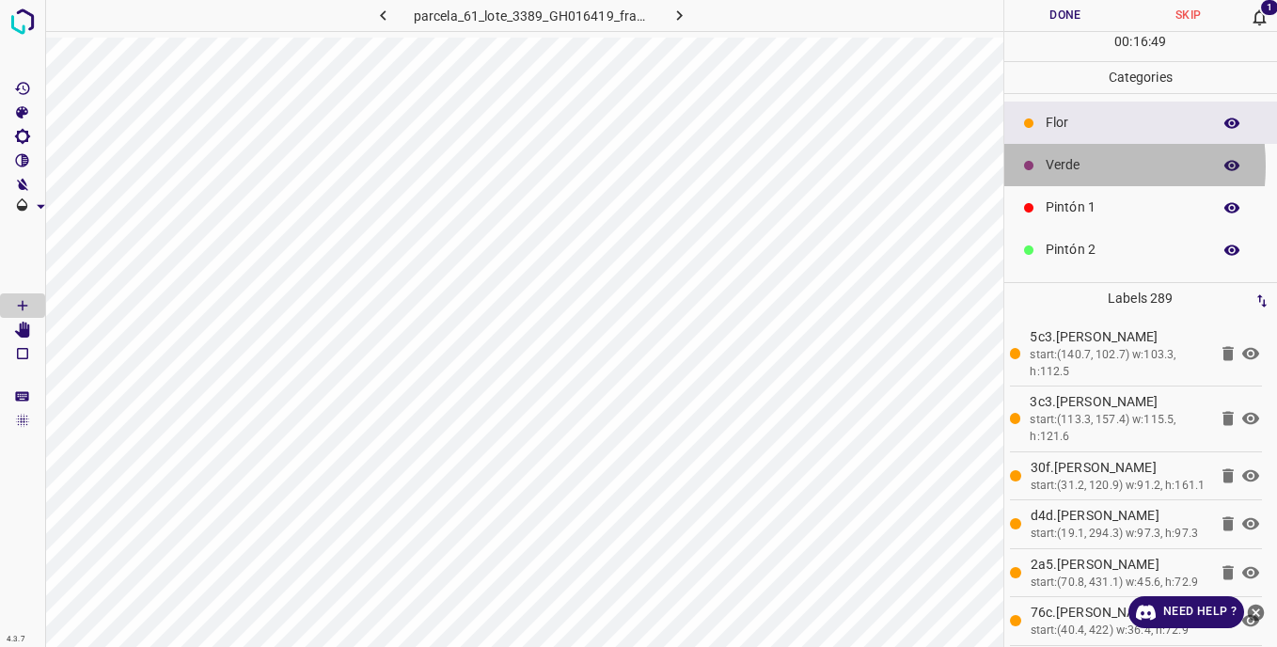
click at [1055, 166] on p "Verde" at bounding box center [1124, 165] width 156 height 20
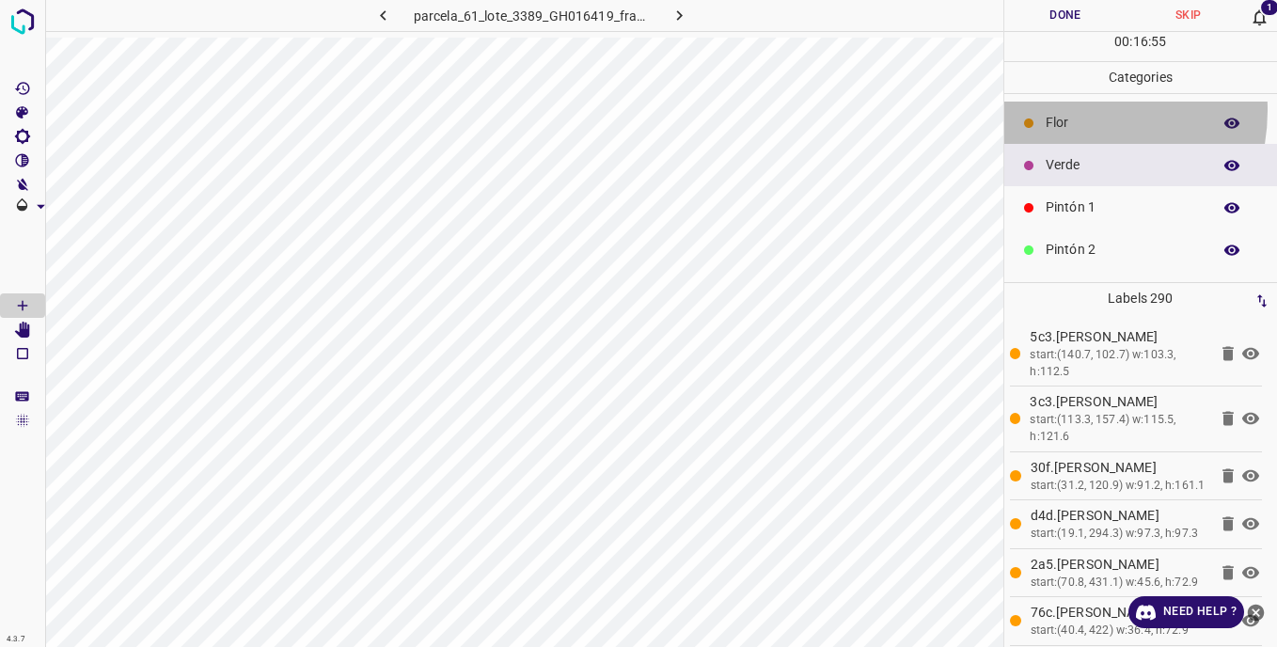
click at [1067, 110] on div "Flor" at bounding box center [1141, 123] width 274 height 42
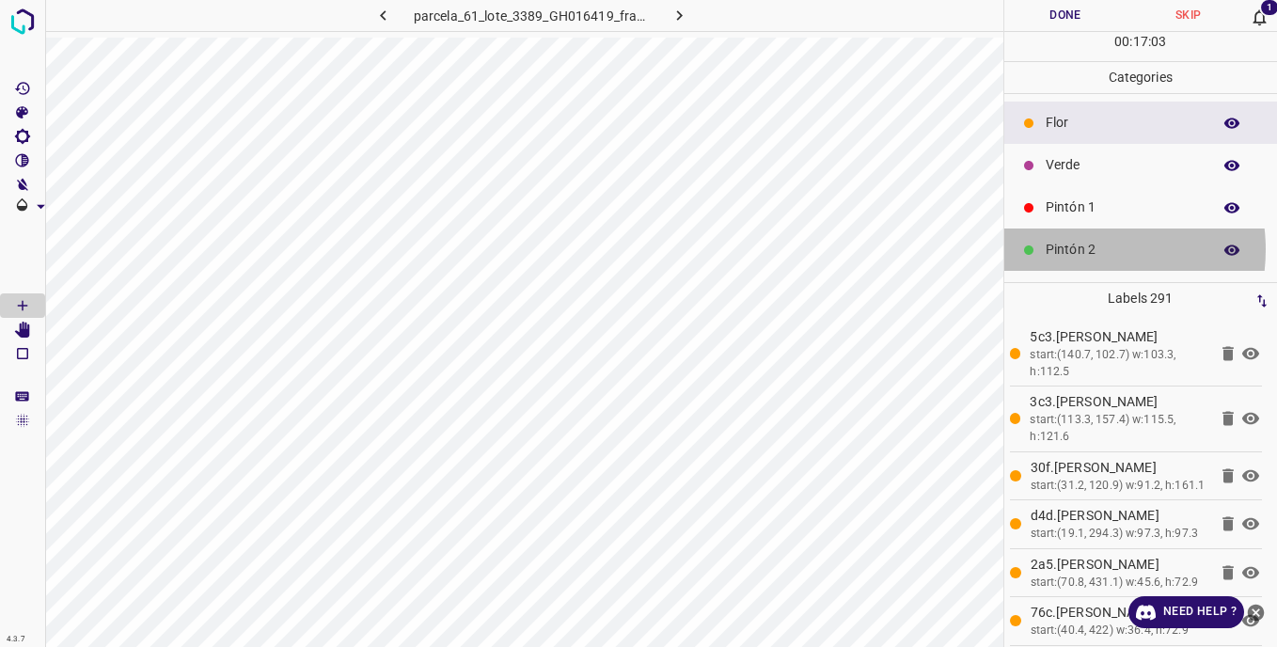
click at [1077, 249] on p "Pintón 2" at bounding box center [1124, 250] width 156 height 20
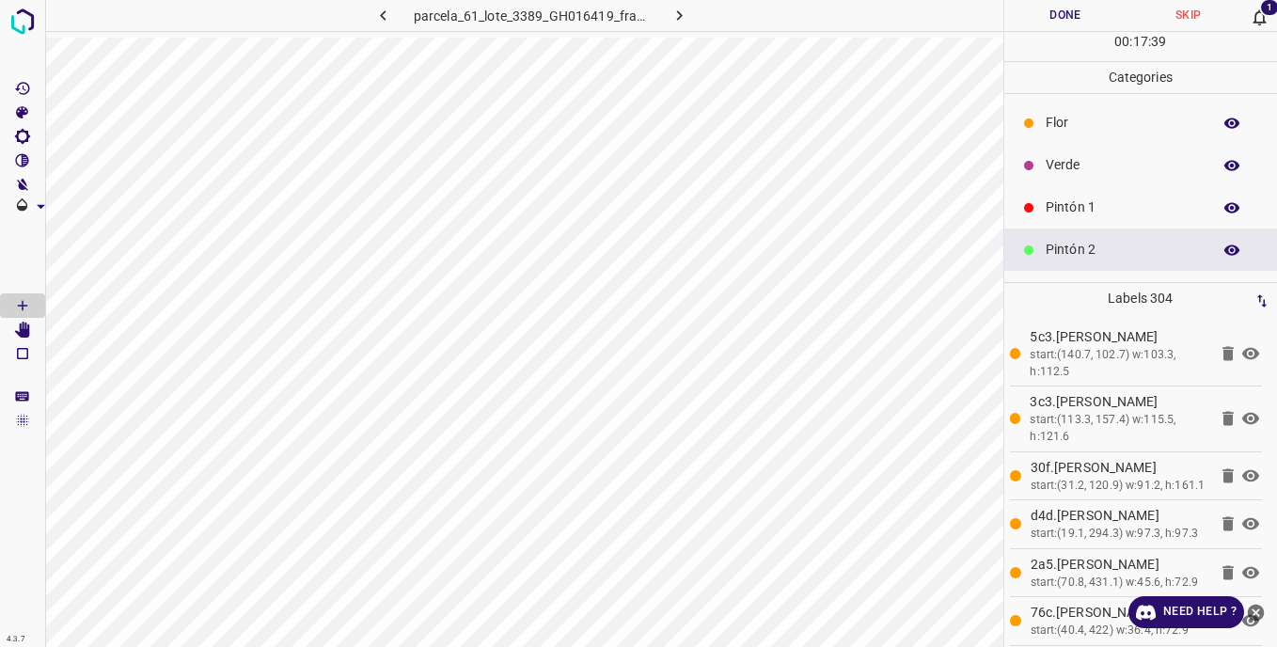
click at [1049, 126] on p "Flor" at bounding box center [1124, 123] width 156 height 20
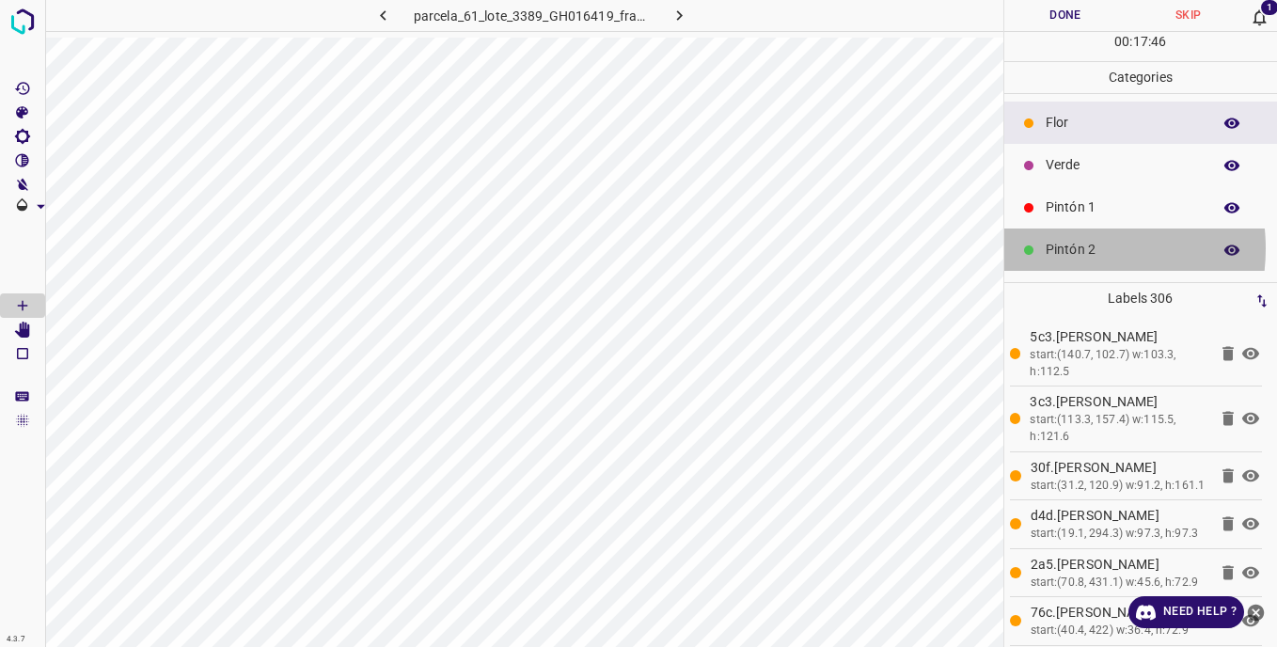
click at [1064, 248] on p "Pintón 2" at bounding box center [1124, 250] width 156 height 20
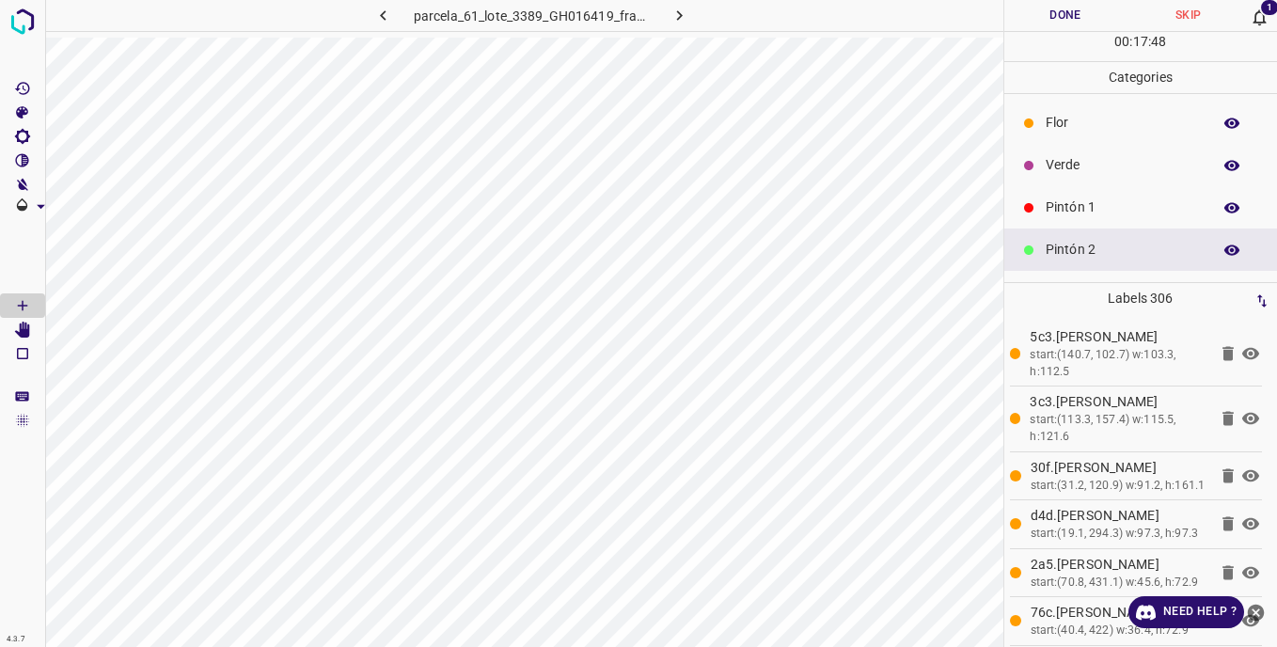
click at [1070, 119] on p "Flor" at bounding box center [1124, 123] width 156 height 20
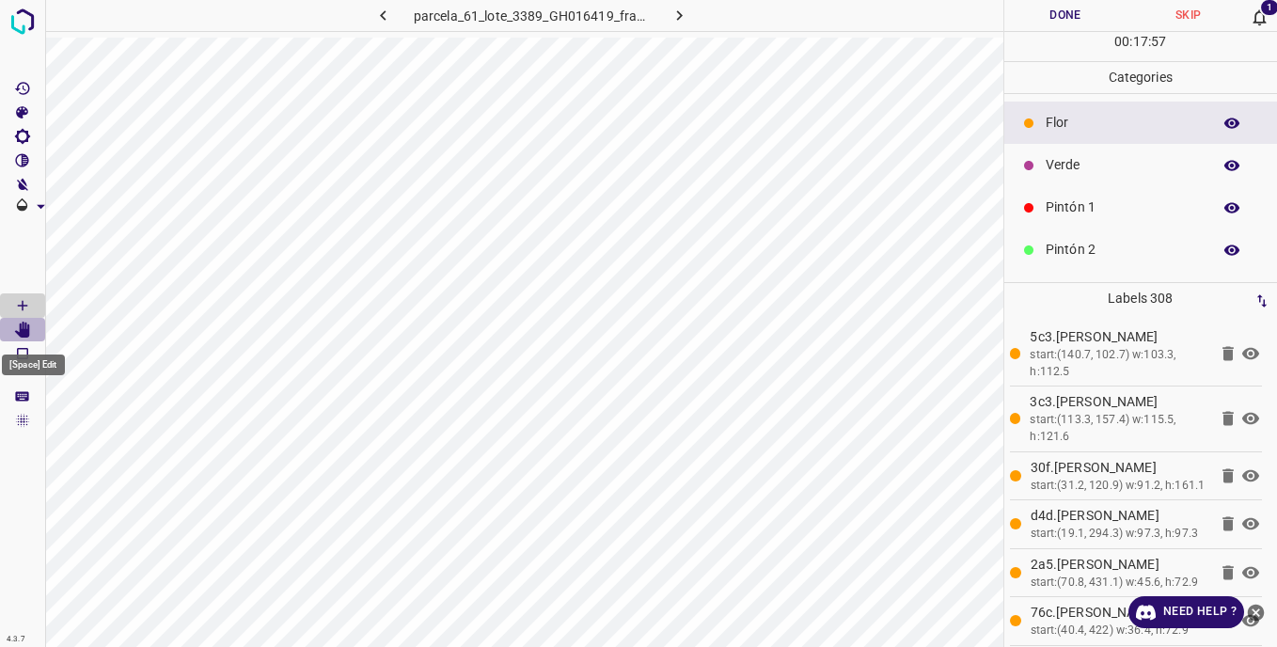
click at [26, 326] on icon "[Space] Edit" at bounding box center [22, 330] width 15 height 17
click at [1068, 257] on p "Pintón 2" at bounding box center [1124, 250] width 156 height 20
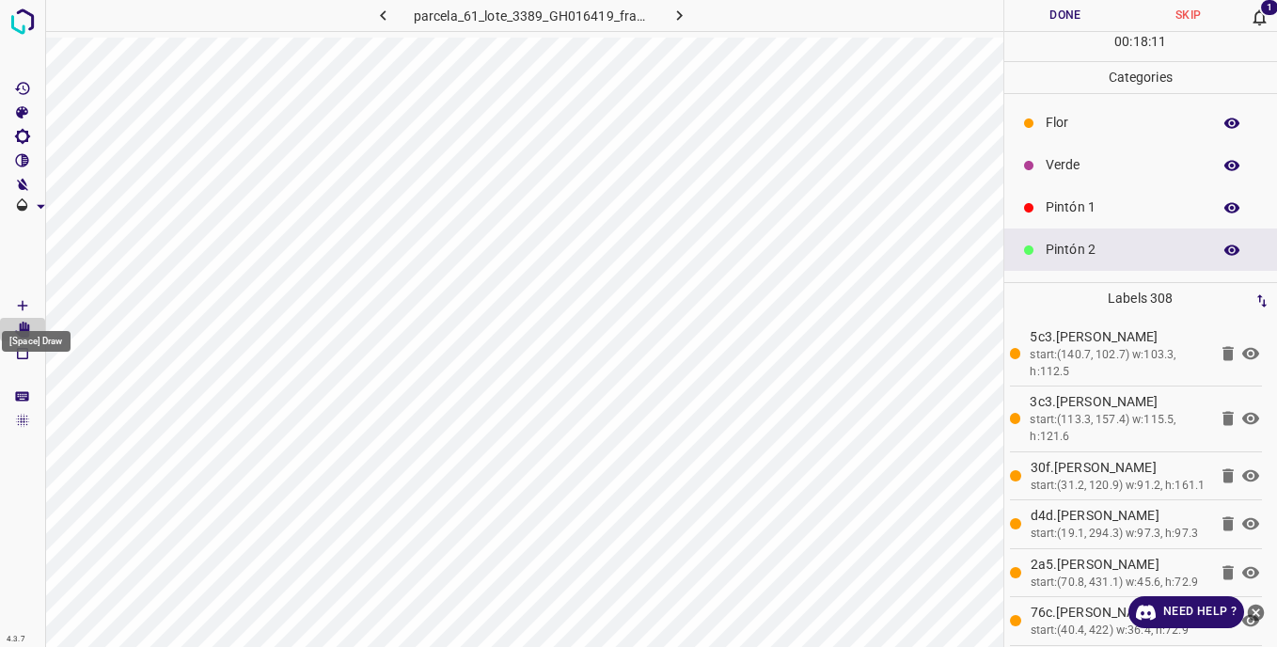
click at [19, 297] on icon "[Space] Draw" at bounding box center [22, 305] width 17 height 17
click at [1046, 21] on button "Done" at bounding box center [1065, 15] width 123 height 31
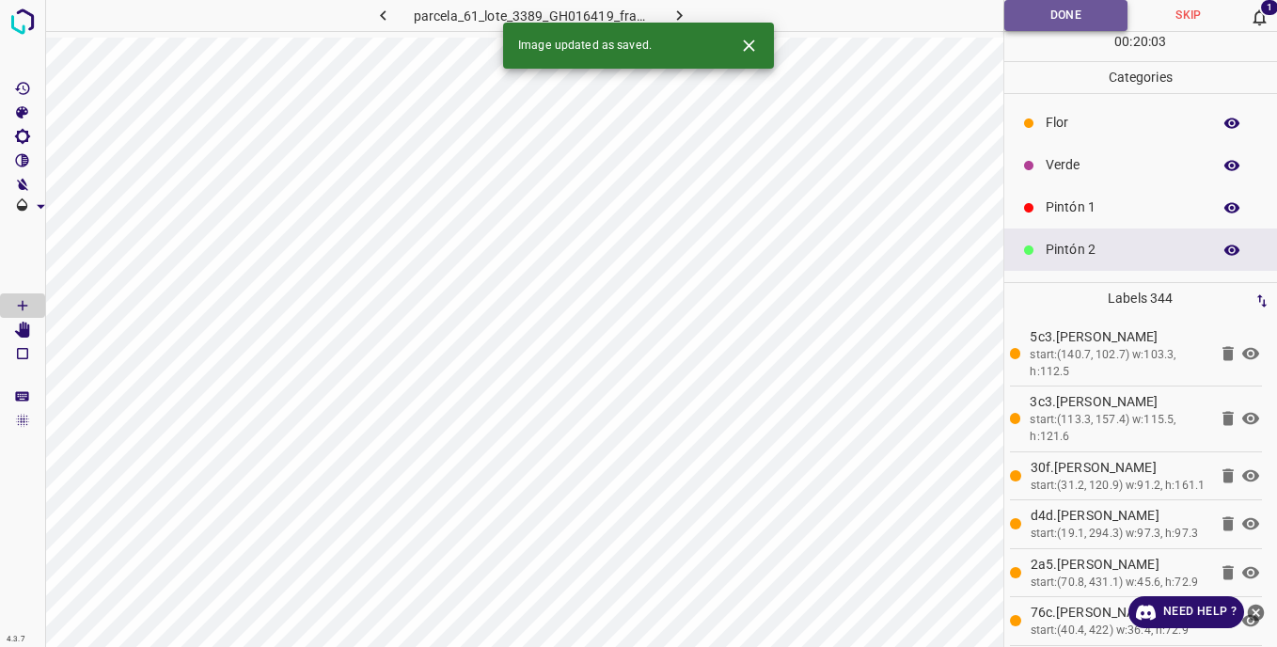
click at [1057, 18] on button "Done" at bounding box center [1066, 15] width 124 height 31
click at [674, 10] on icon "button" at bounding box center [680, 16] width 20 height 20
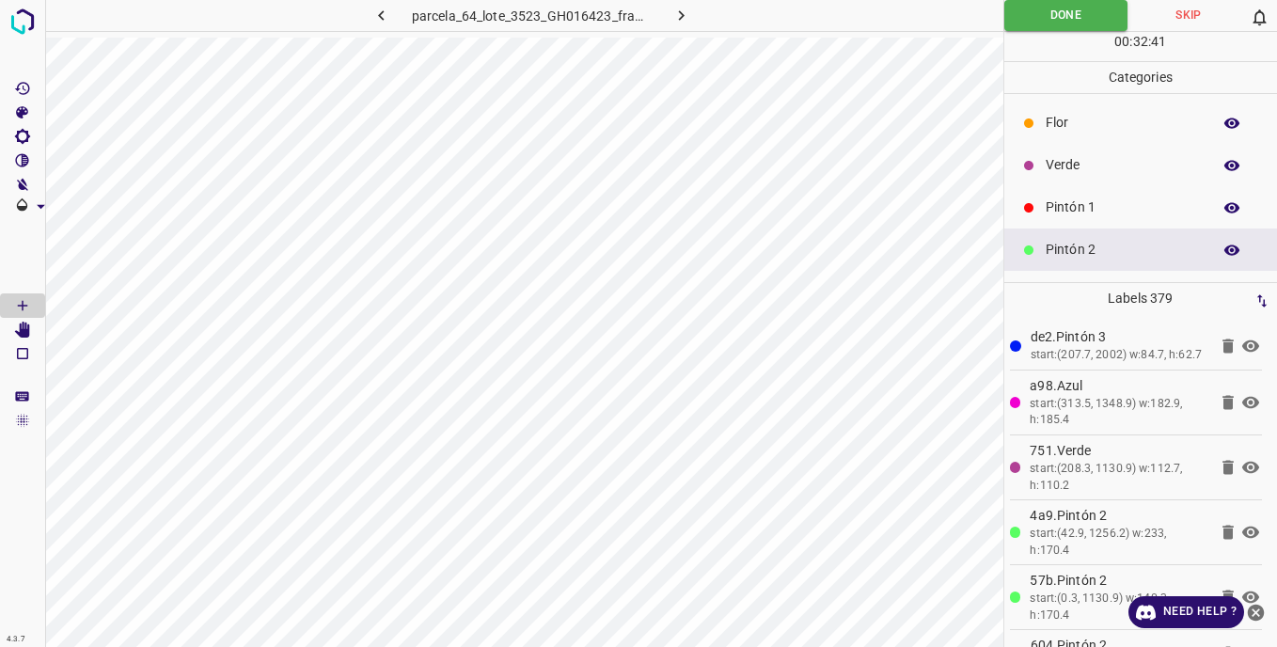
click at [683, 13] on icon "button" at bounding box center [682, 16] width 20 height 20
